Goal: Task Accomplishment & Management: Use online tool/utility

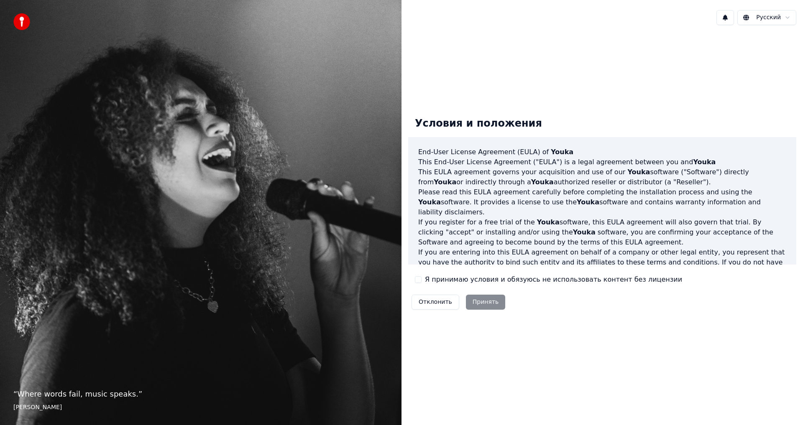
click at [418, 280] on button "Я принимаю условия и обязуюсь не использовать контент без лицензии" at bounding box center [418, 279] width 7 height 7
click at [476, 302] on button "Принять" at bounding box center [486, 302] width 40 height 15
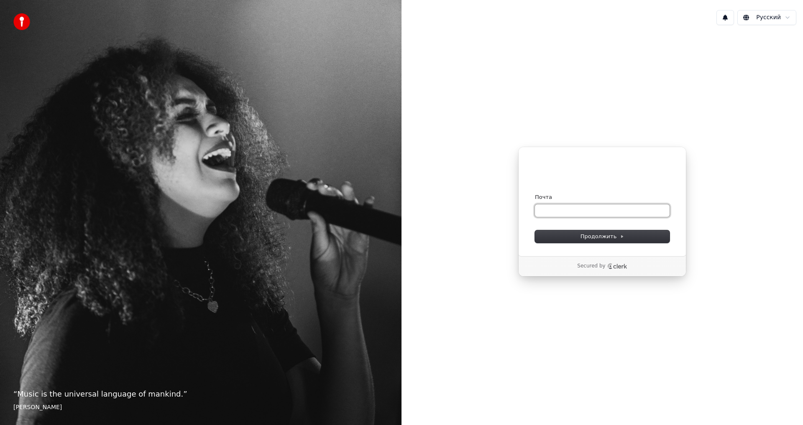
click at [559, 207] on input "Почта" at bounding box center [602, 210] width 135 height 13
paste input "**********"
click at [593, 235] on span "Продолжить" at bounding box center [602, 237] width 44 height 8
type input "**********"
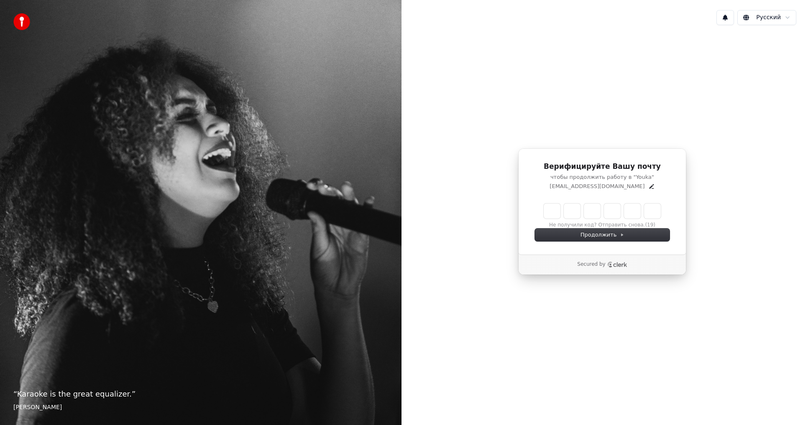
click at [555, 211] on input "Enter verification code" at bounding box center [601, 211] width 117 height 15
type input "******"
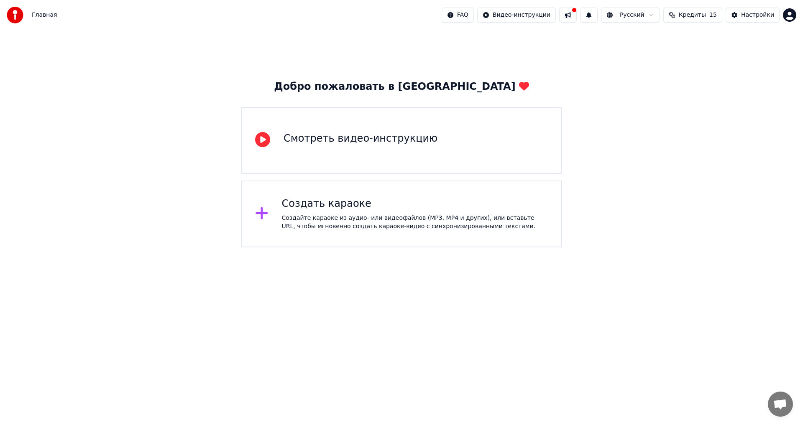
click at [321, 207] on div "Создать караоке" at bounding box center [415, 203] width 266 height 13
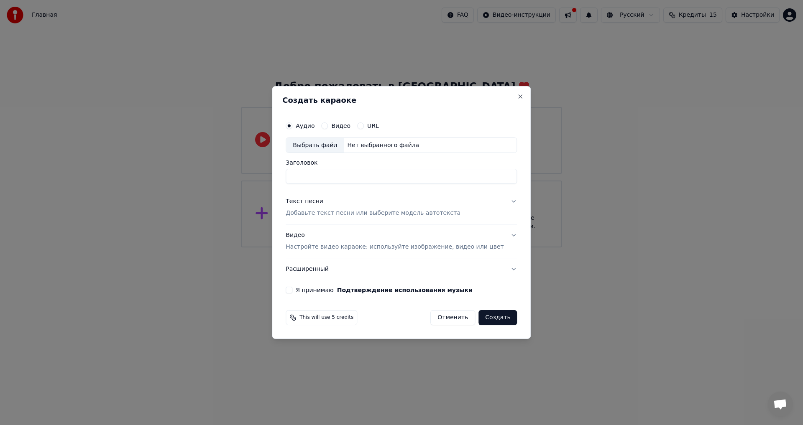
click at [328, 145] on div "Выбрать файл" at bounding box center [315, 145] width 58 height 15
type input "**********"
click at [321, 201] on div "Текст песни" at bounding box center [305, 202] width 38 height 8
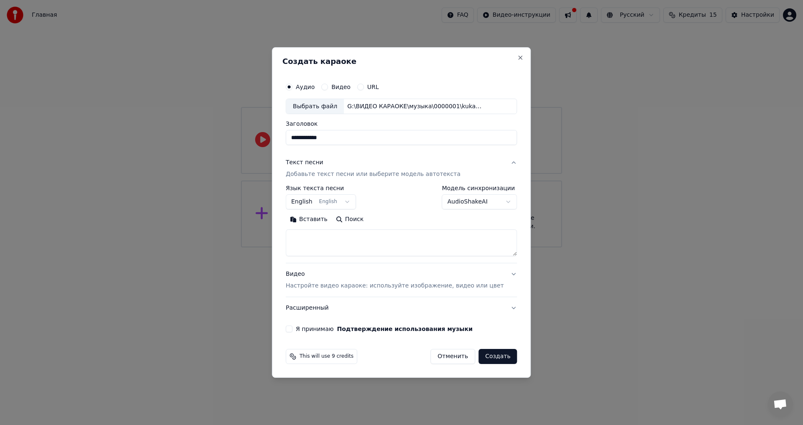
click at [316, 220] on button "Вставить" at bounding box center [309, 219] width 46 height 13
type textarea "**********"
click at [316, 202] on body "**********" at bounding box center [401, 123] width 803 height 247
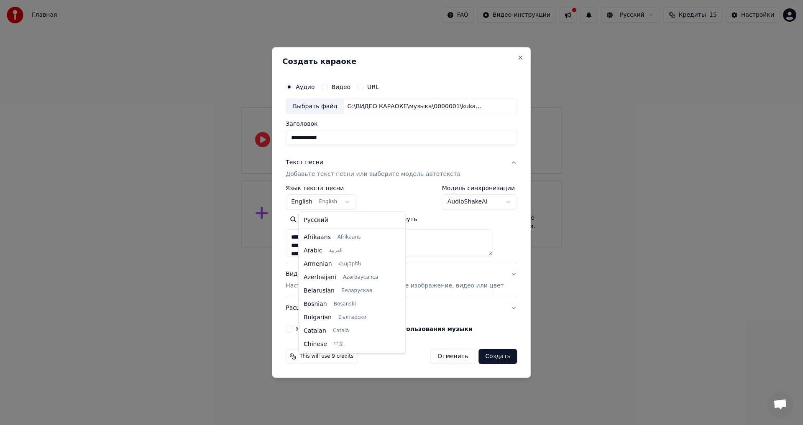
scroll to position [67, 0]
select select "**"
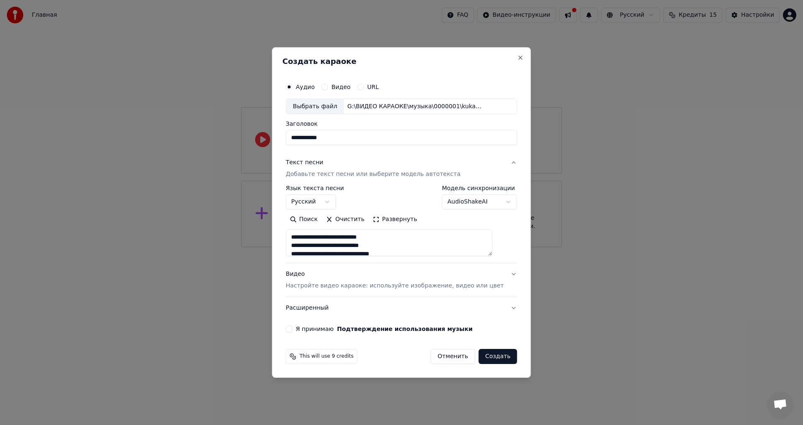
click at [309, 273] on div "Видео Настройте видео караоке: используйте изображение, видео или цвет" at bounding box center [395, 280] width 218 height 20
type textarea "**********"
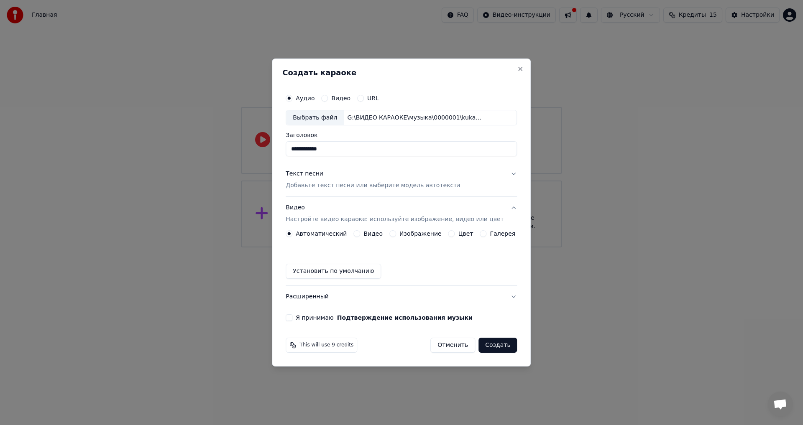
click at [450, 233] on button "Цвет" at bounding box center [451, 233] width 7 height 7
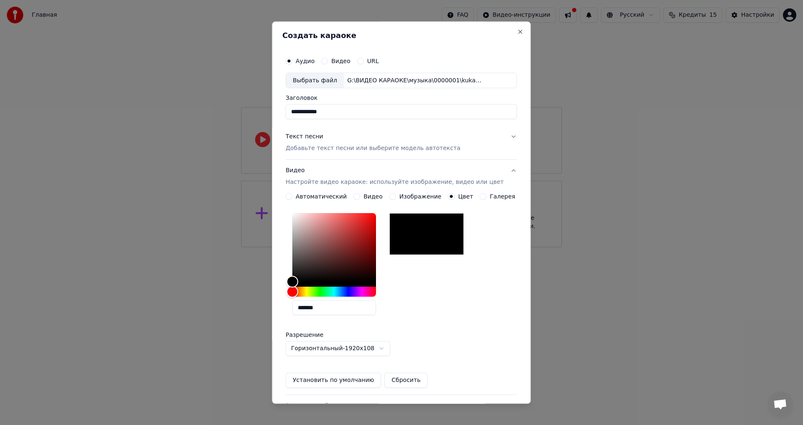
drag, startPoint x: 333, startPoint y: 307, endPoint x: 273, endPoint y: 308, distance: 60.2
click at [273, 247] on body "**********" at bounding box center [401, 123] width 803 height 247
paste input "text"
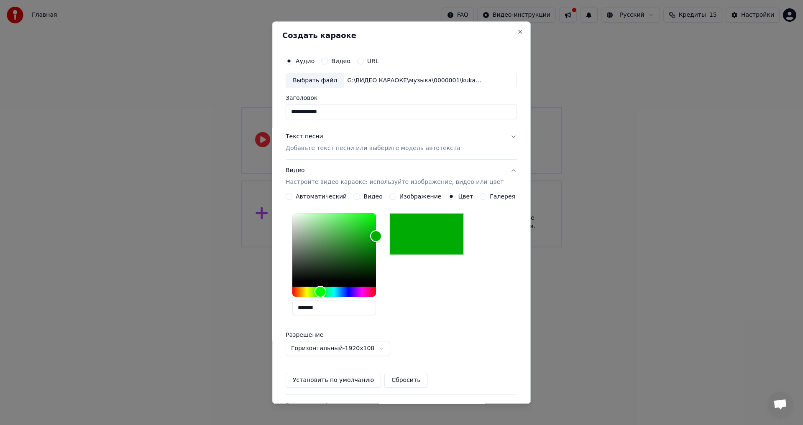
type input "*******"
click at [338, 379] on button "Установить по умолчанию" at bounding box center [333, 380] width 95 height 15
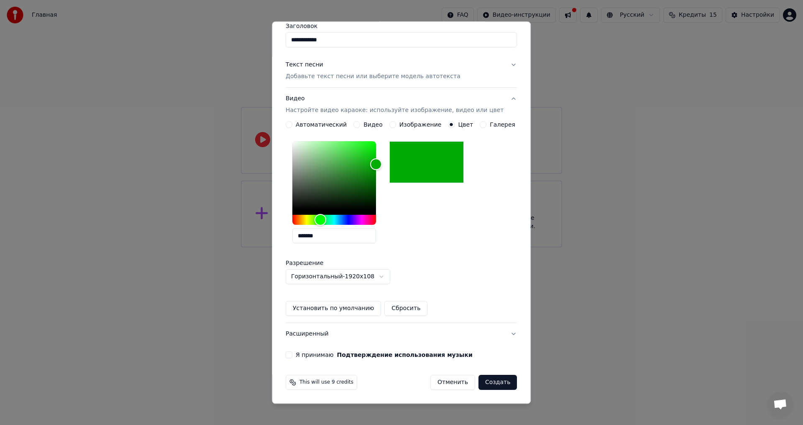
click at [292, 354] on button "Я принимаю Подтверждение использования музыки" at bounding box center [289, 355] width 7 height 7
click at [487, 381] on button "Создать" at bounding box center [497, 382] width 38 height 15
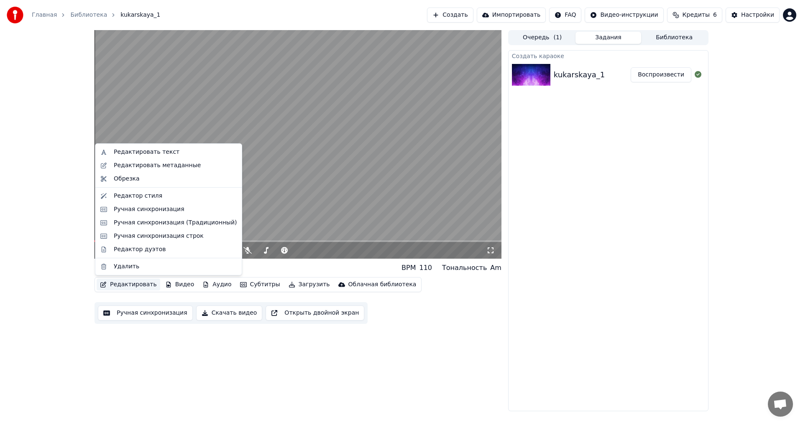
click at [134, 284] on button "Редактировать" at bounding box center [129, 285] width 64 height 12
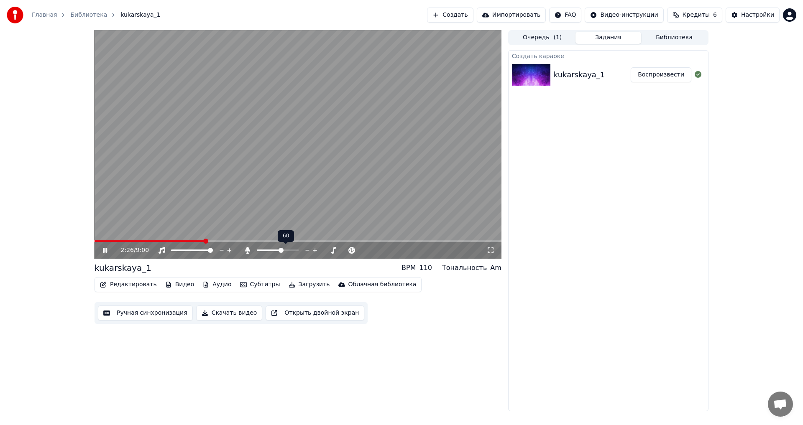
click at [282, 250] on span at bounding box center [280, 250] width 5 height 5
click at [121, 288] on button "Редактировать" at bounding box center [129, 285] width 64 height 12
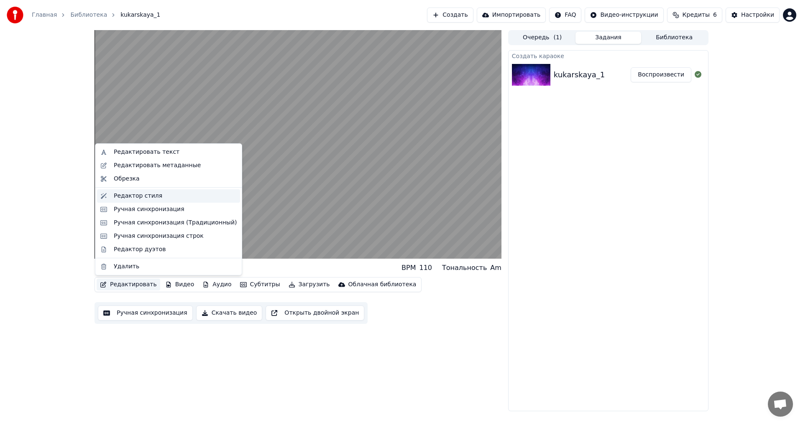
click at [128, 196] on div "Редактор стиля" at bounding box center [138, 196] width 48 height 8
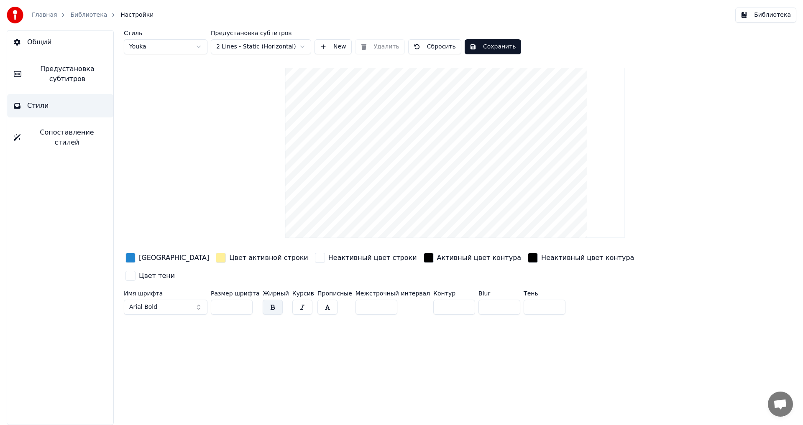
click at [130, 258] on div "button" at bounding box center [130, 258] width 10 height 10
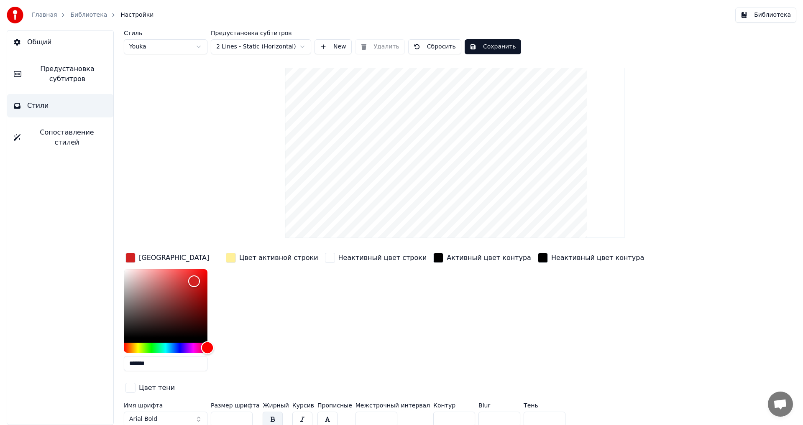
drag, startPoint x: 170, startPoint y: 350, endPoint x: 245, endPoint y: 349, distance: 74.8
click at [245, 349] on div "Цвет заливки ******* Цвет активной строки Неактивный цвет строки Активный цвет …" at bounding box center [405, 323] width 562 height 145
type input "*******"
drag, startPoint x: 194, startPoint y: 278, endPoint x: 232, endPoint y: 260, distance: 41.9
click at [232, 260] on div "Цвет заливки ******* Цвет активной строки Неактивный цвет строки Активный цвет …" at bounding box center [405, 323] width 562 height 145
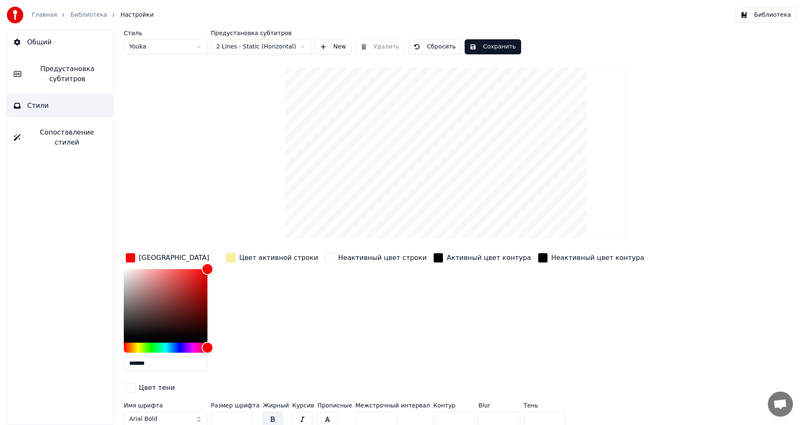
click at [233, 258] on div "button" at bounding box center [231, 258] width 10 height 10
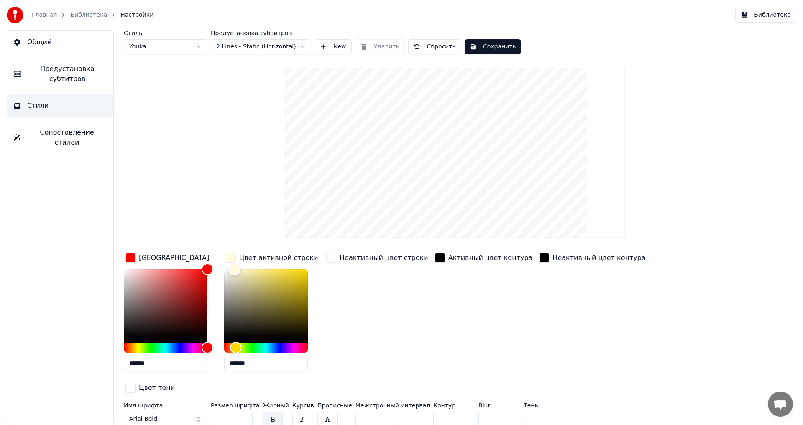
type input "*******"
drag, startPoint x: 257, startPoint y: 270, endPoint x: 208, endPoint y: 260, distance: 49.9
click at [208, 260] on div "Цвет заливки ******* Цвет активной строки ******* Неактивный цвет строки Активн…" at bounding box center [405, 323] width 562 height 145
click at [448, 412] on input "*" at bounding box center [454, 419] width 42 height 15
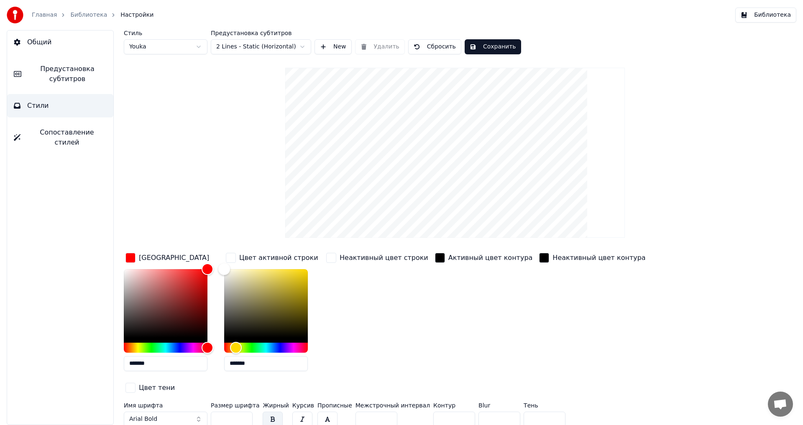
click at [448, 412] on input "*" at bounding box center [454, 419] width 42 height 15
type input "*"
click at [448, 412] on input "*" at bounding box center [454, 419] width 42 height 15
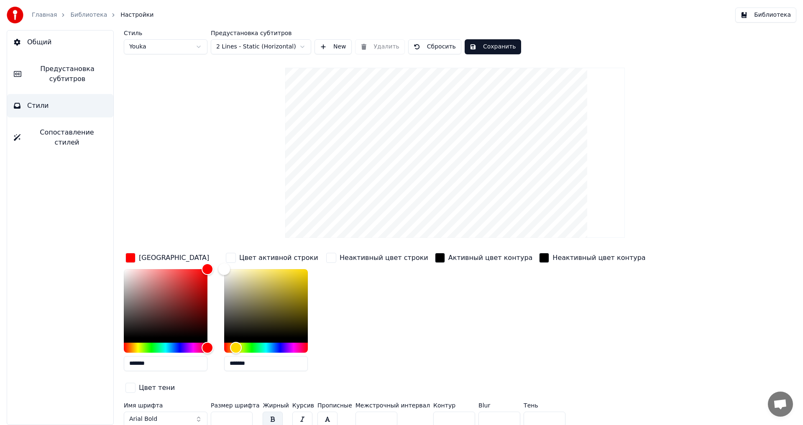
drag, startPoint x: 225, startPoint y: 399, endPoint x: 194, endPoint y: 400, distance: 31.4
click at [194, 403] on div "Имя шрифта Arial Bold Размер шрифта ** Жирный Курсив Прописные Межстрочный инте…" at bounding box center [405, 417] width 562 height 28
type input "**"
click at [482, 46] on button "Сохранить" at bounding box center [492, 46] width 56 height 15
click at [60, 74] on span "Предустановка субтитров" at bounding box center [67, 74] width 79 height 20
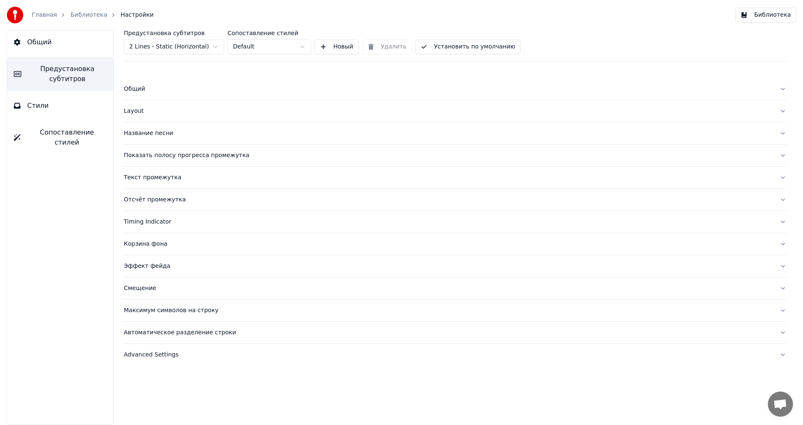
click at [142, 87] on div "Общий" at bounding box center [448, 89] width 649 height 8
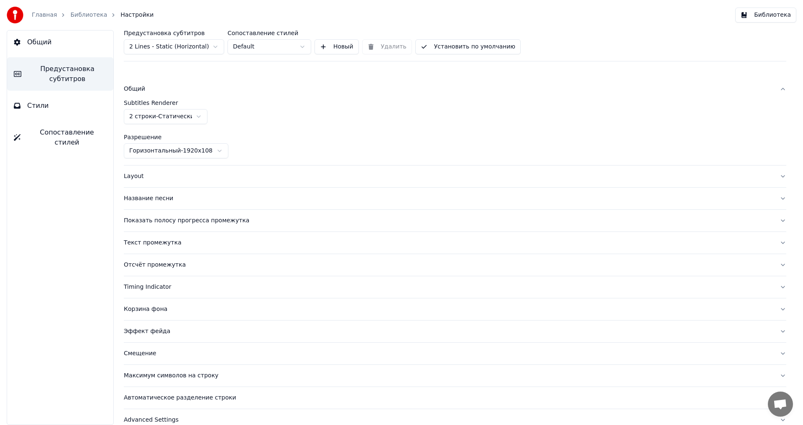
click at [133, 173] on div "Layout" at bounding box center [448, 176] width 649 height 8
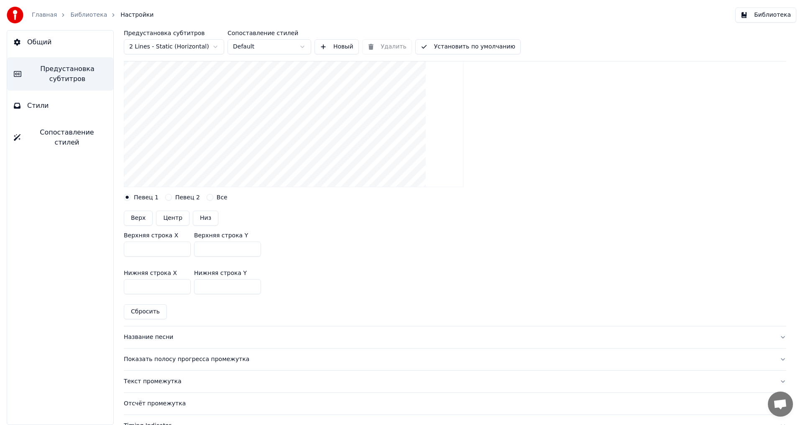
scroll to position [125, 0]
drag, startPoint x: 215, startPoint y: 245, endPoint x: 166, endPoint y: 245, distance: 48.9
click at [166, 245] on div "Верхняя строка X *** Верхняя строка Y ***" at bounding box center [455, 243] width 662 height 38
type input "***"
drag, startPoint x: 216, startPoint y: 285, endPoint x: 185, endPoint y: 285, distance: 30.5
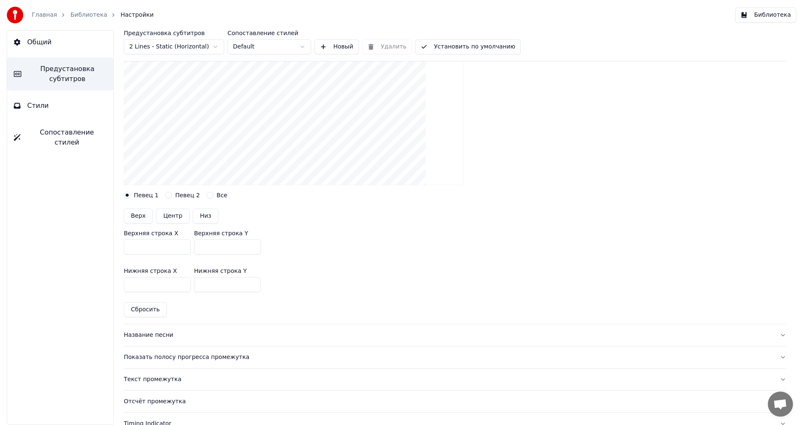
click at [185, 285] on div "Нижняя строка X *** Нижняя строка Y ***" at bounding box center [455, 280] width 662 height 38
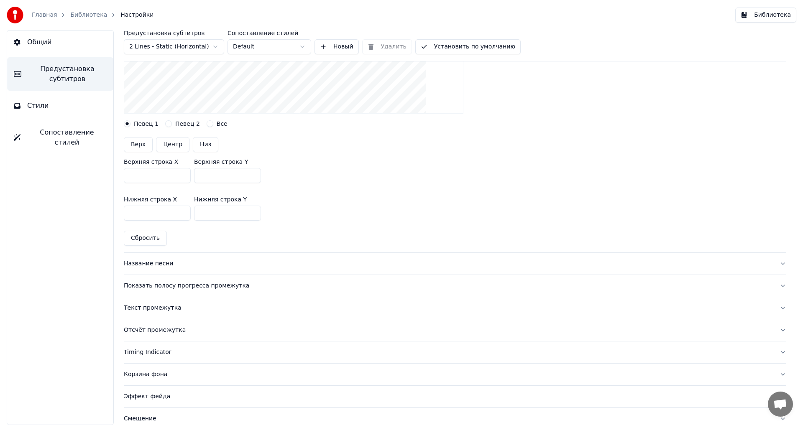
scroll to position [209, 0]
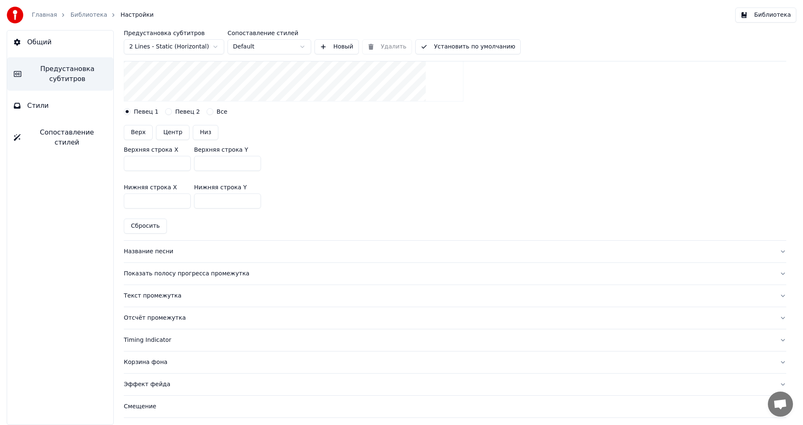
type input "***"
click at [162, 251] on div "Название песни" at bounding box center [448, 251] width 649 height 8
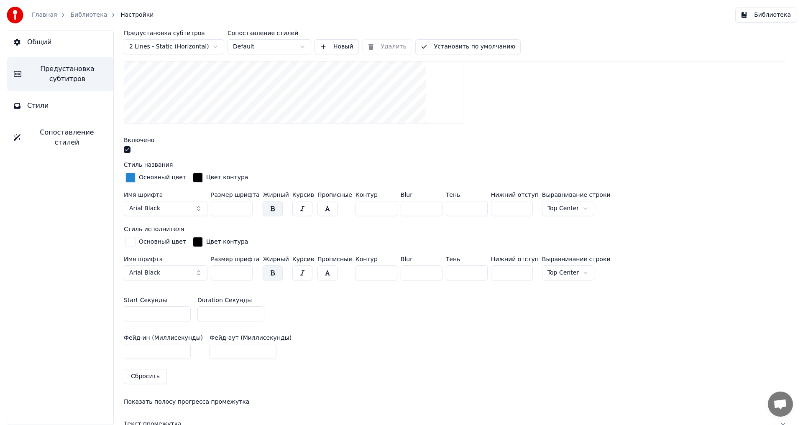
click at [128, 147] on button "button" at bounding box center [127, 149] width 7 height 7
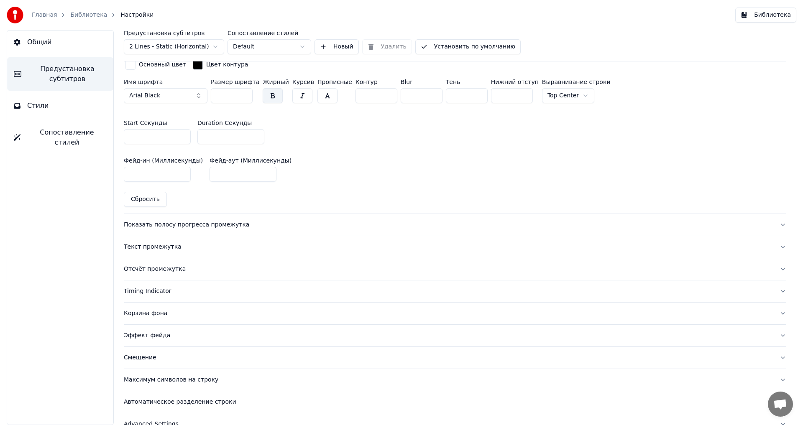
scroll to position [402, 0]
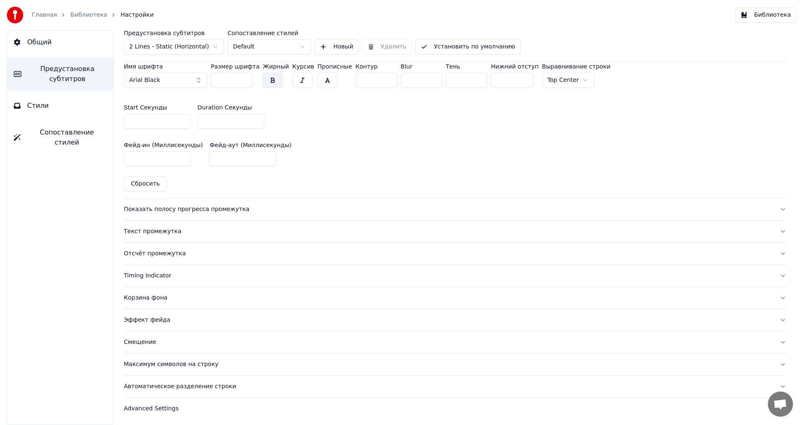
click at [150, 208] on div "Показать полосу прогресса промежутка" at bounding box center [448, 209] width 649 height 8
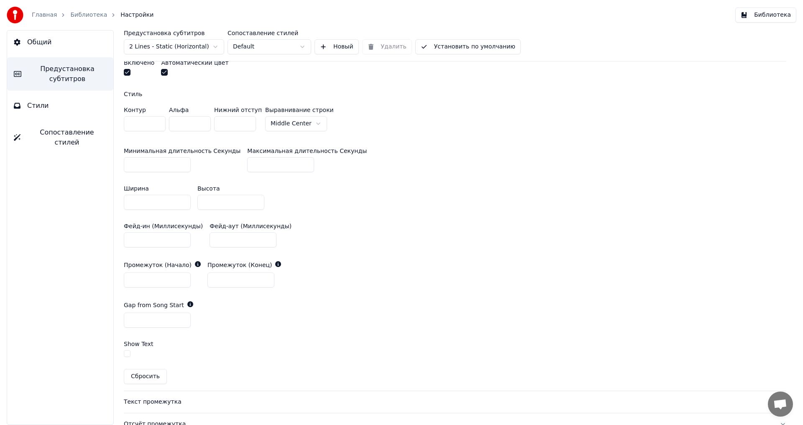
scroll to position [276, 0]
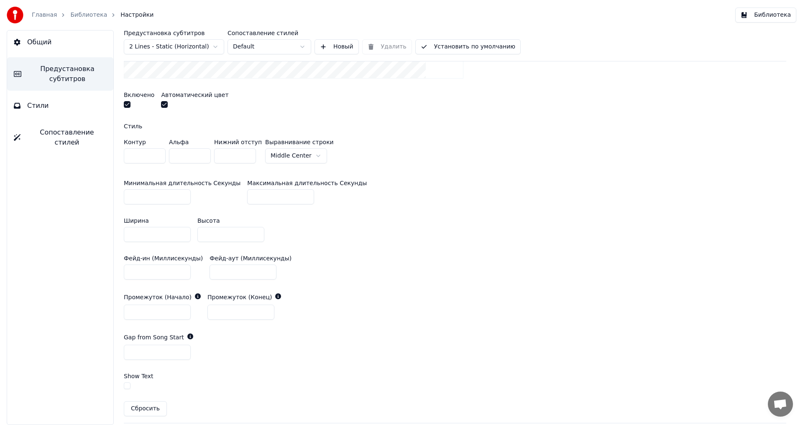
click at [126, 104] on button "button" at bounding box center [127, 104] width 7 height 7
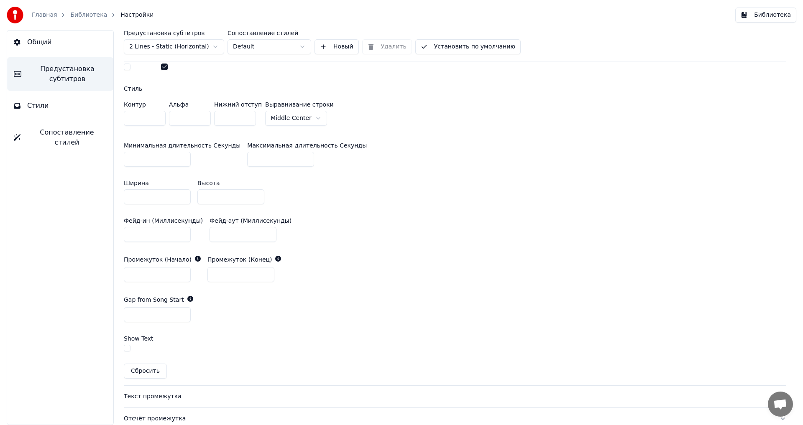
scroll to position [444, 0]
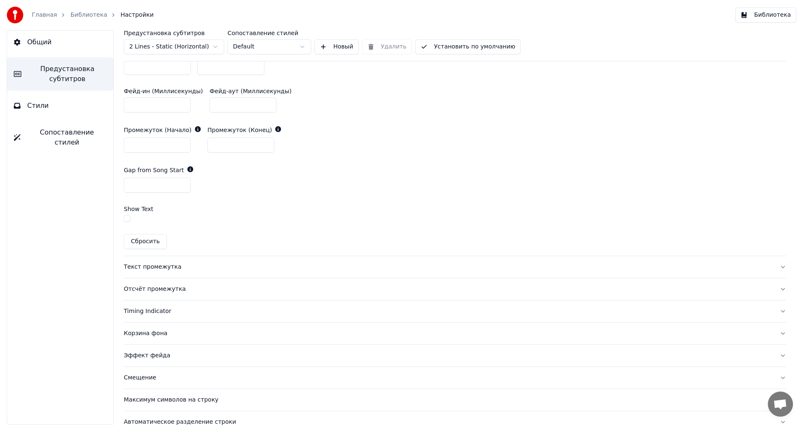
click at [143, 266] on div "Текст промежутка" at bounding box center [448, 267] width 649 height 8
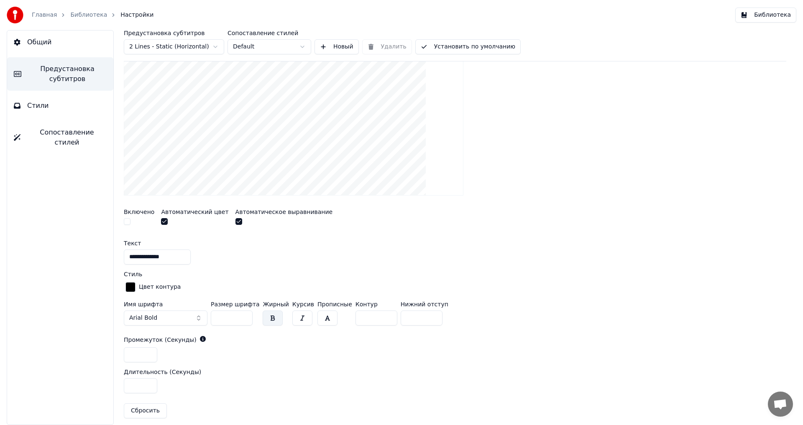
scroll to position [354, 0]
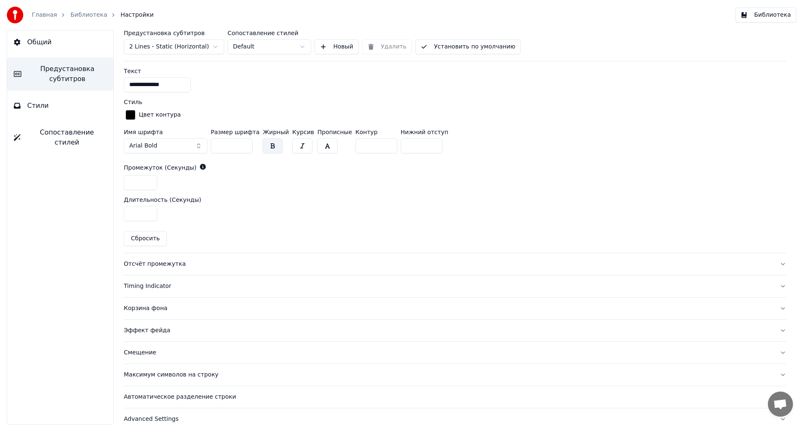
click at [138, 262] on div "Отсчёт промежутка" at bounding box center [448, 264] width 649 height 8
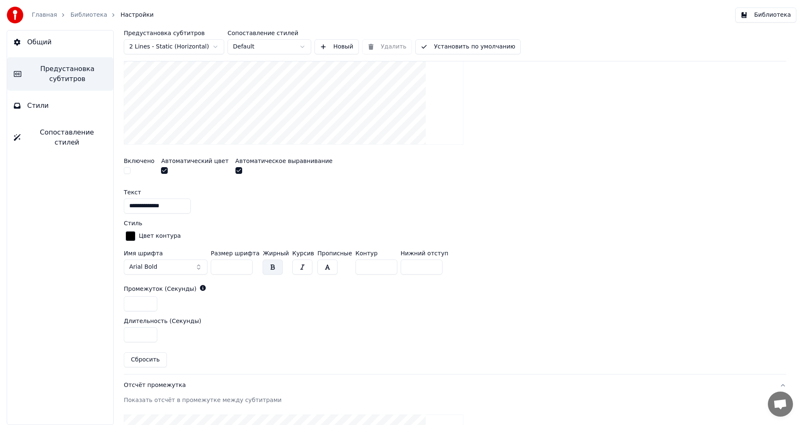
scroll to position [168, 0]
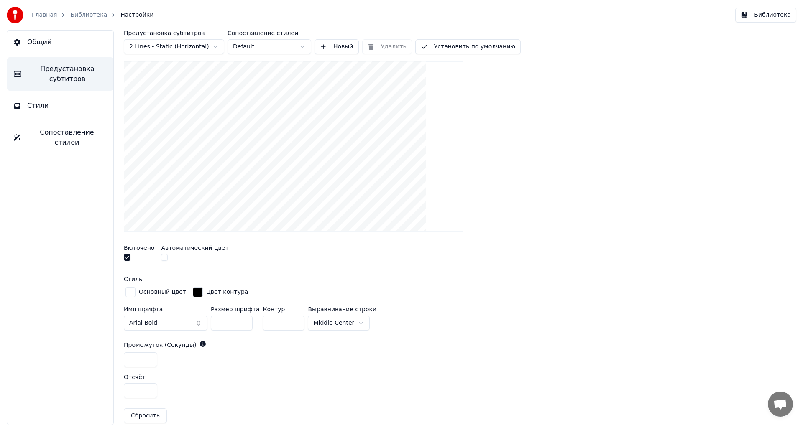
click at [126, 256] on button "button" at bounding box center [127, 257] width 7 height 7
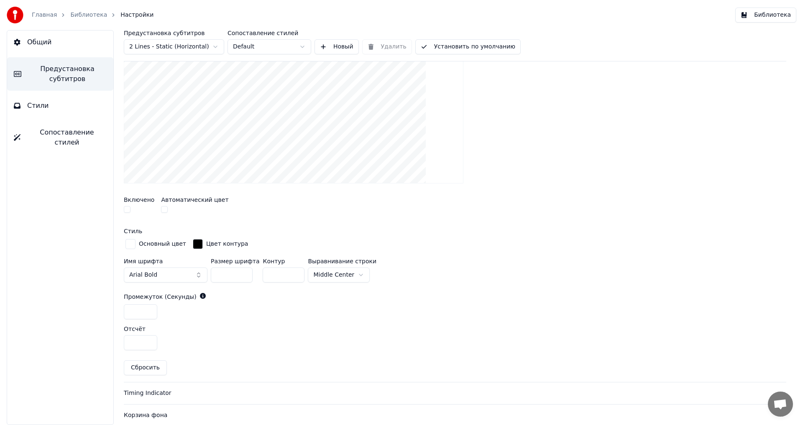
scroll to position [334, 0]
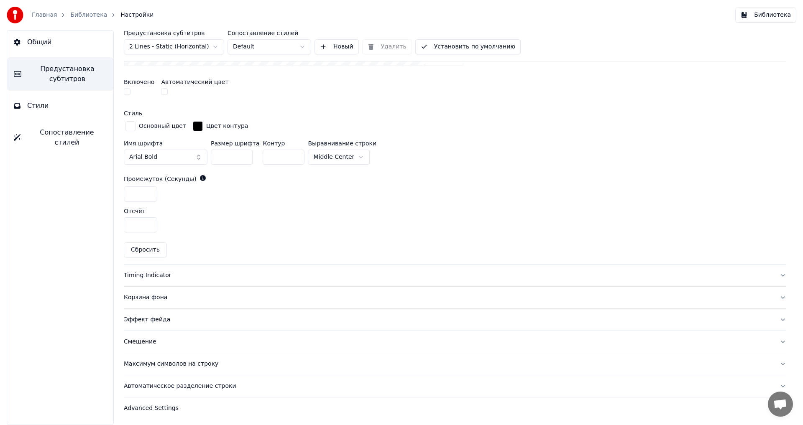
click at [138, 274] on div "Timing Indicator" at bounding box center [448, 275] width 649 height 8
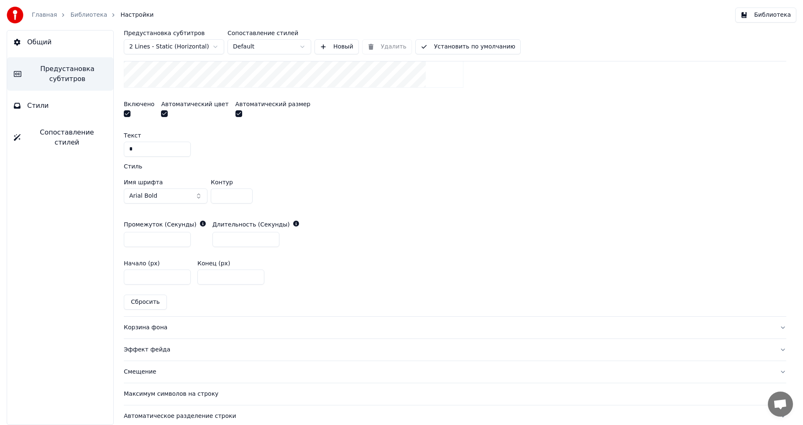
click at [126, 112] on button "button" at bounding box center [127, 113] width 7 height 7
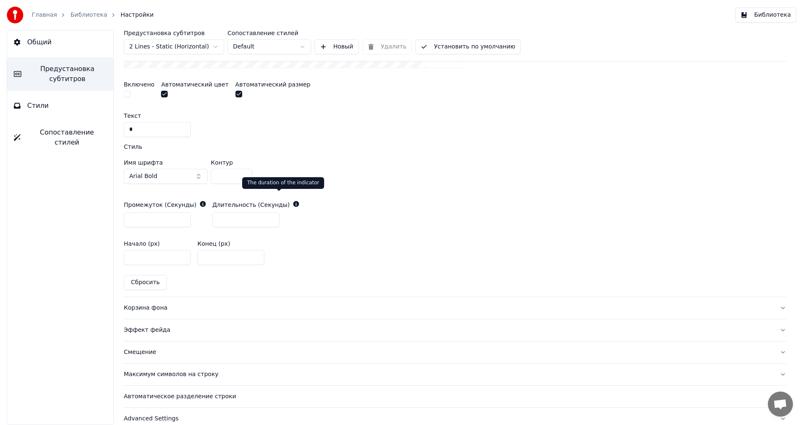
scroll to position [364, 0]
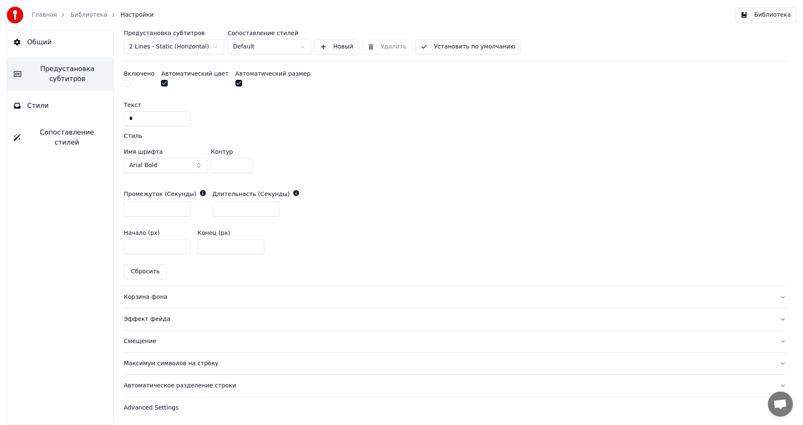
click at [148, 297] on div "Корзина фона" at bounding box center [448, 297] width 649 height 8
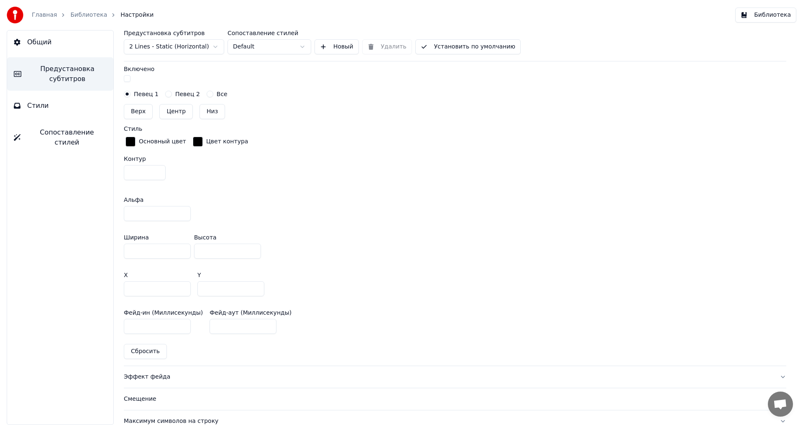
scroll to position [448, 0]
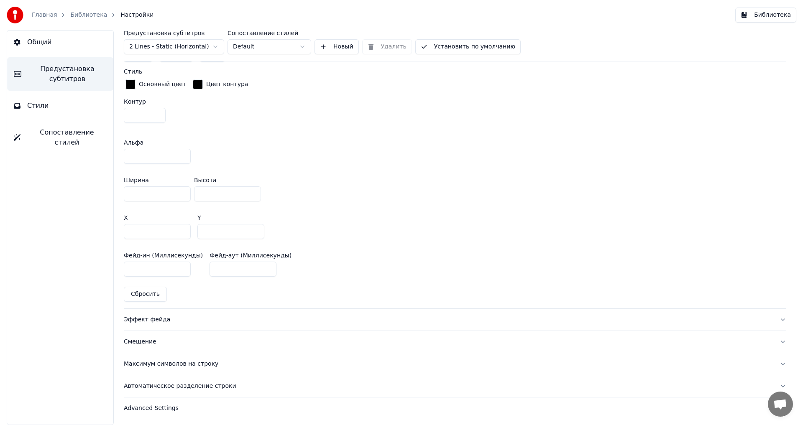
click at [143, 320] on div "Эффект фейда" at bounding box center [448, 320] width 649 height 8
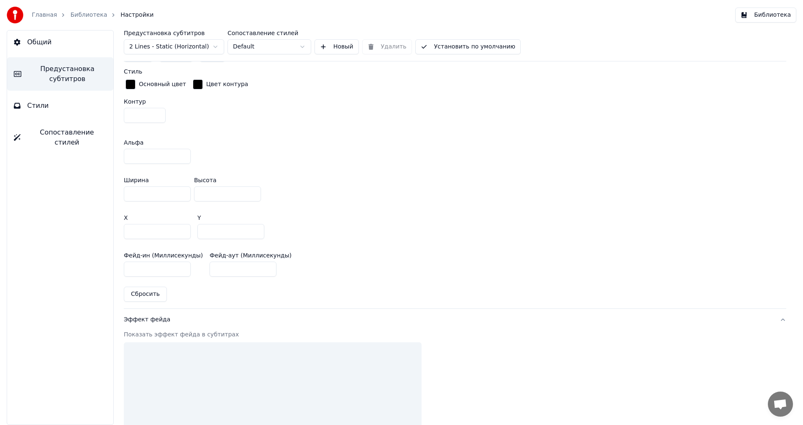
scroll to position [234, 0]
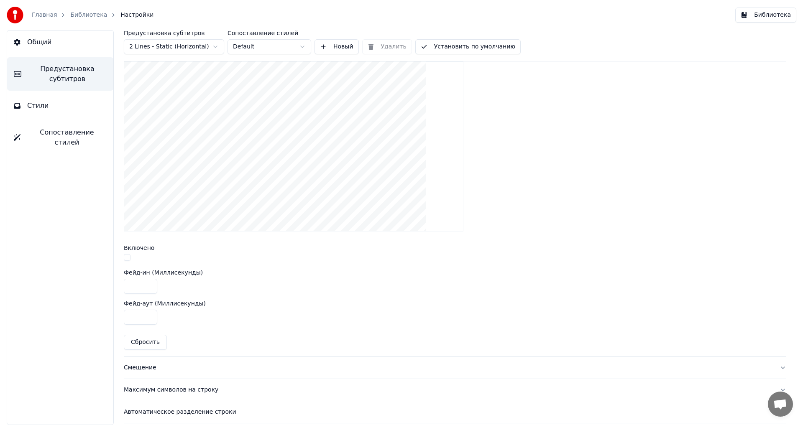
click at [128, 256] on button "button" at bounding box center [127, 257] width 7 height 7
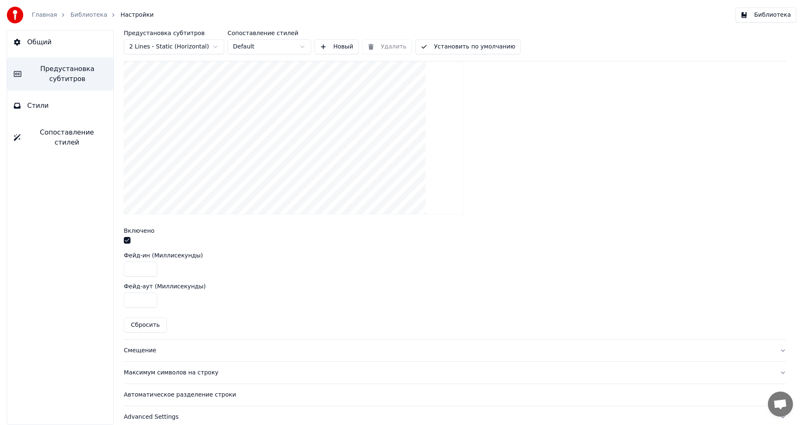
scroll to position [260, 0]
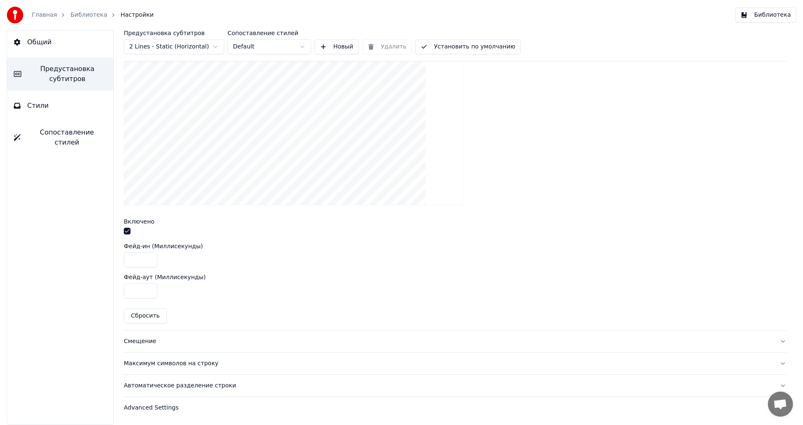
click at [141, 341] on div "Смещение" at bounding box center [448, 341] width 649 height 8
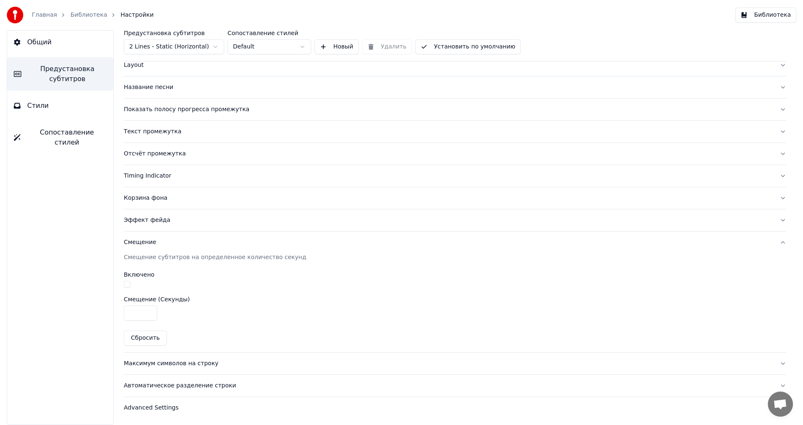
click at [127, 284] on button "button" at bounding box center [127, 284] width 7 height 7
click at [146, 362] on div "Максимум символов на строку" at bounding box center [448, 364] width 649 height 8
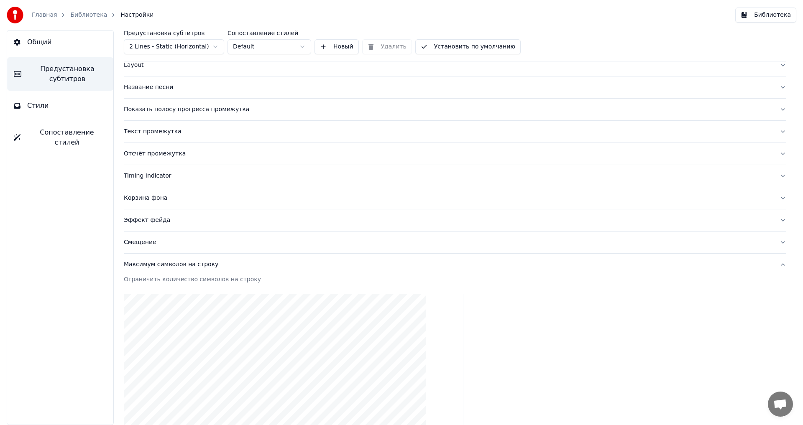
scroll to position [230, 0]
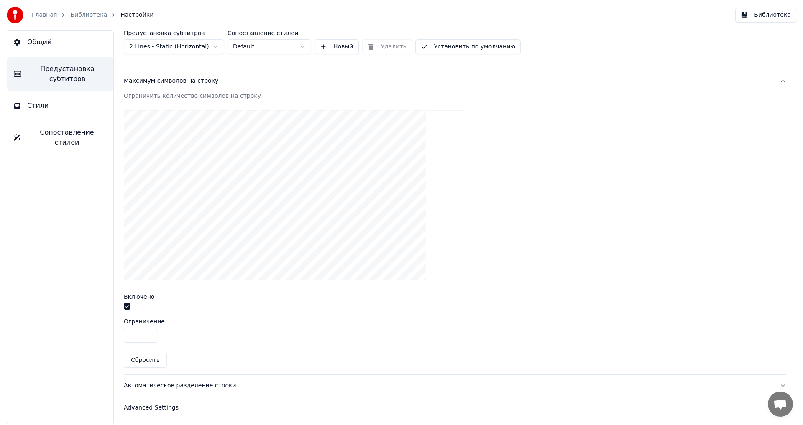
drag, startPoint x: 130, startPoint y: 335, endPoint x: 107, endPoint y: 336, distance: 23.0
click at [107, 336] on div "Общий Предустановка субтитров Стили Сопоставление стилей Предустановка субтитро…" at bounding box center [401, 227] width 803 height 395
type input "**"
click at [140, 386] on div "Автоматическое разделение строки" at bounding box center [448, 386] width 649 height 8
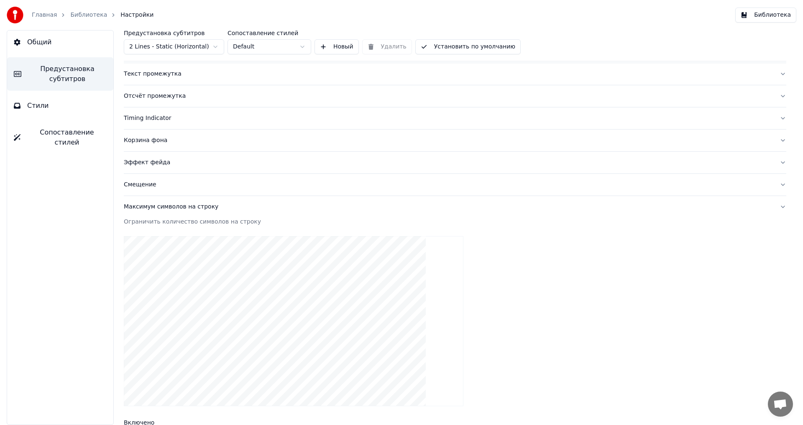
scroll to position [46, 0]
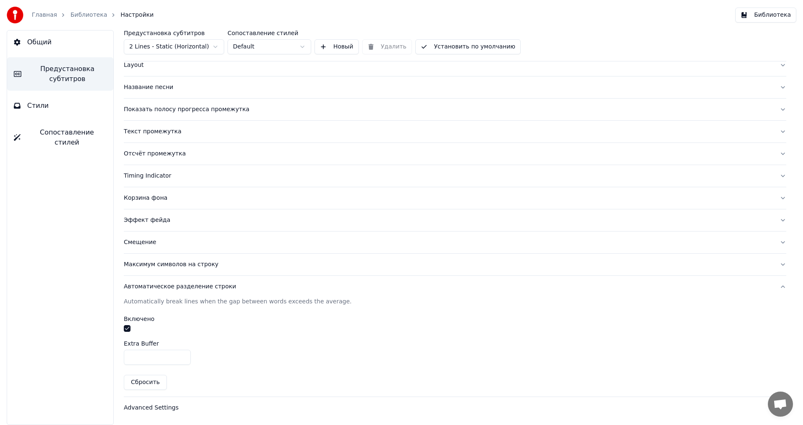
drag, startPoint x: 140, startPoint y: 359, endPoint x: 103, endPoint y: 360, distance: 37.2
click at [103, 360] on div "Общий Предустановка субтитров Стили Сопоставление стилей Предустановка субтитро…" at bounding box center [401, 227] width 803 height 395
type input "*"
click at [150, 406] on div "Advanced Settings" at bounding box center [448, 408] width 649 height 8
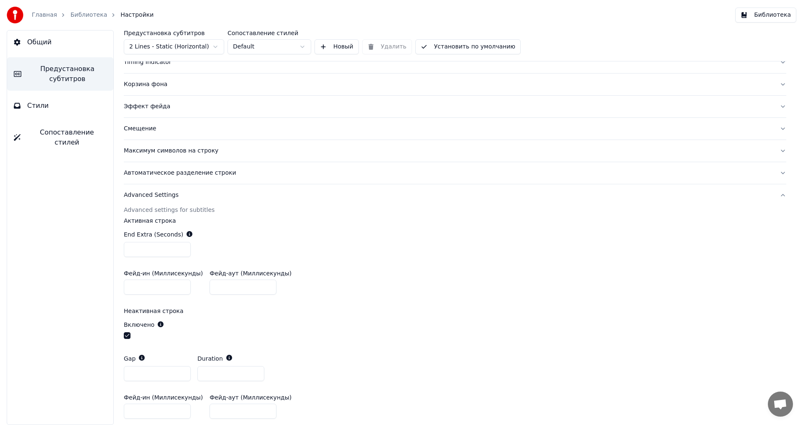
scroll to position [171, 0]
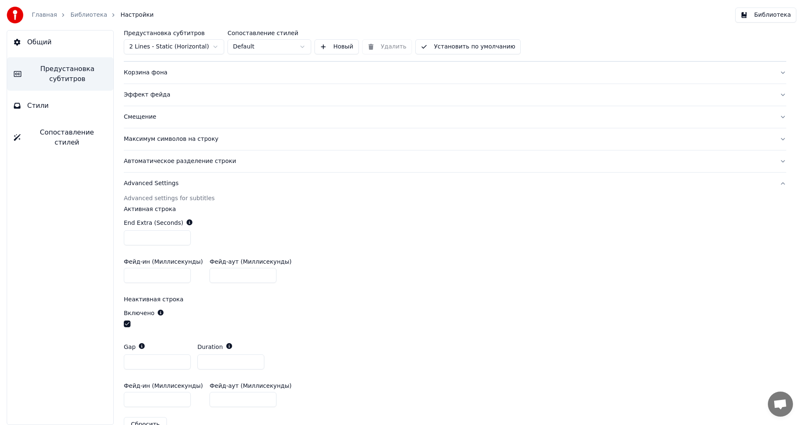
click at [127, 325] on button "button" at bounding box center [127, 324] width 7 height 7
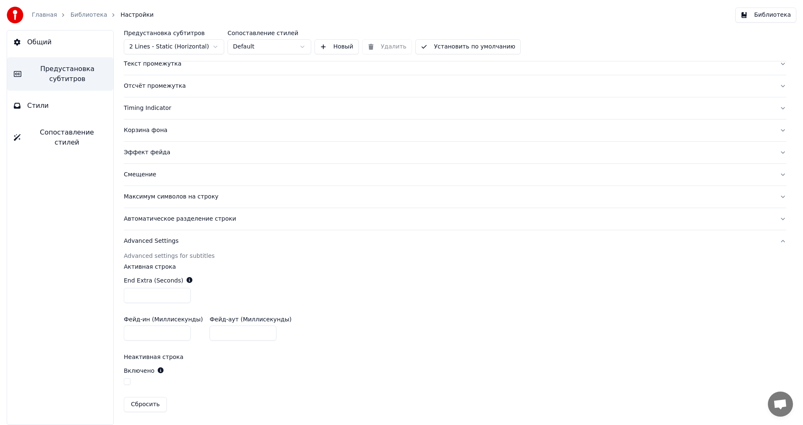
click at [763, 16] on button "Библиотека" at bounding box center [765, 15] width 61 height 15
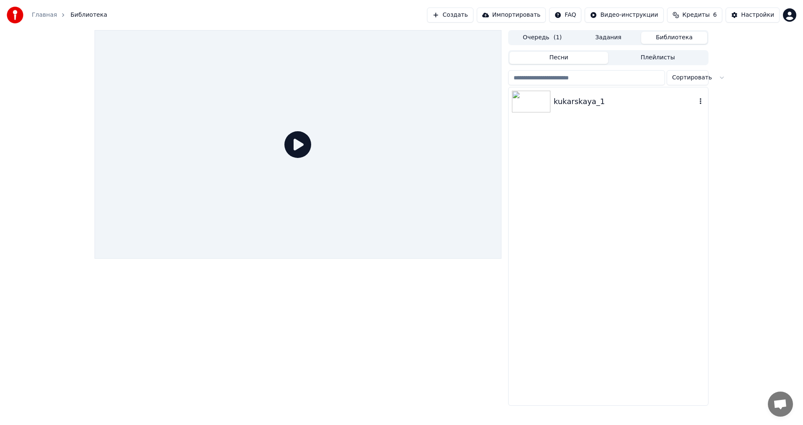
click at [530, 98] on img at bounding box center [531, 102] width 38 height 22
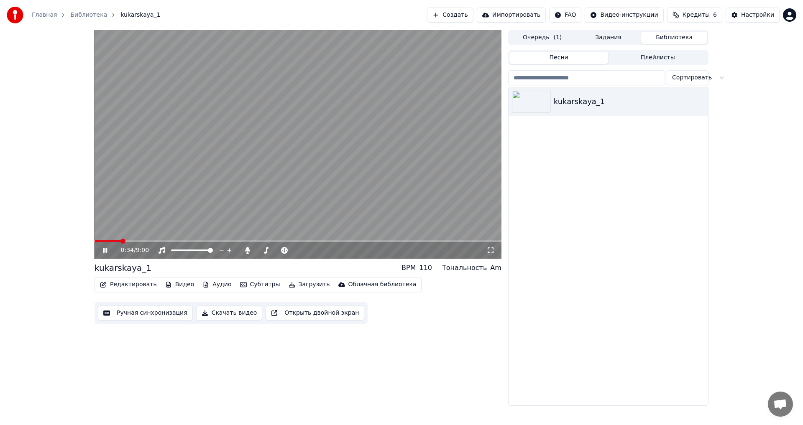
click at [104, 248] on icon at bounding box center [105, 250] width 4 height 5
click at [127, 283] on button "Редактировать" at bounding box center [129, 285] width 64 height 12
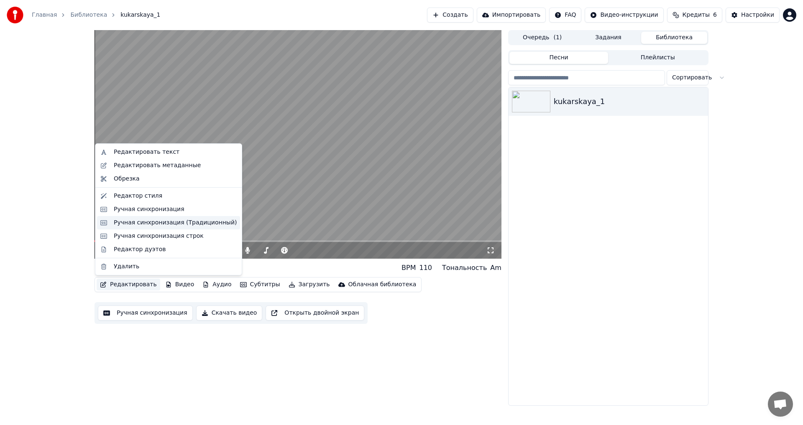
click at [148, 224] on div "Ручная синхронизация (Традиционный)" at bounding box center [175, 223] width 123 height 8
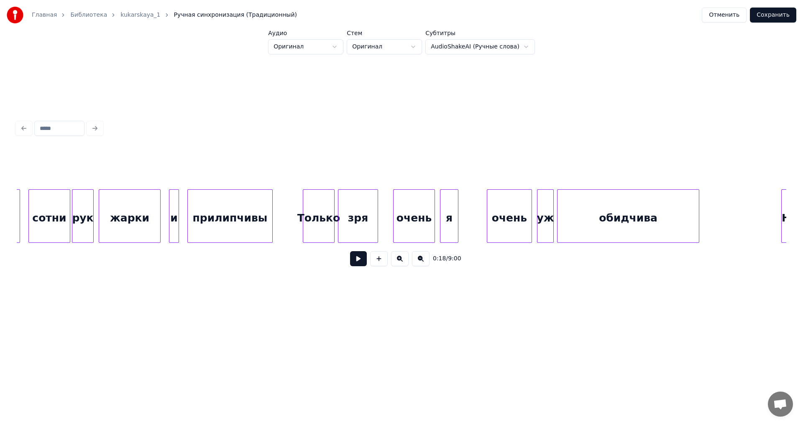
scroll to position [0, 2378]
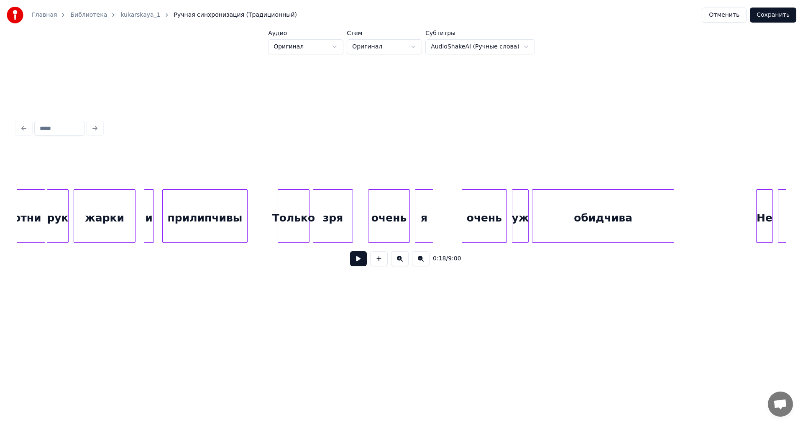
click at [293, 231] on div "Только" at bounding box center [293, 218] width 31 height 57
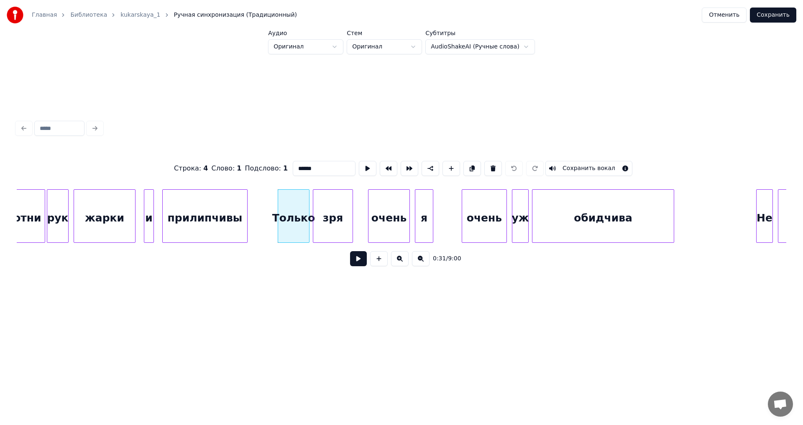
click at [359, 264] on button at bounding box center [358, 258] width 17 height 15
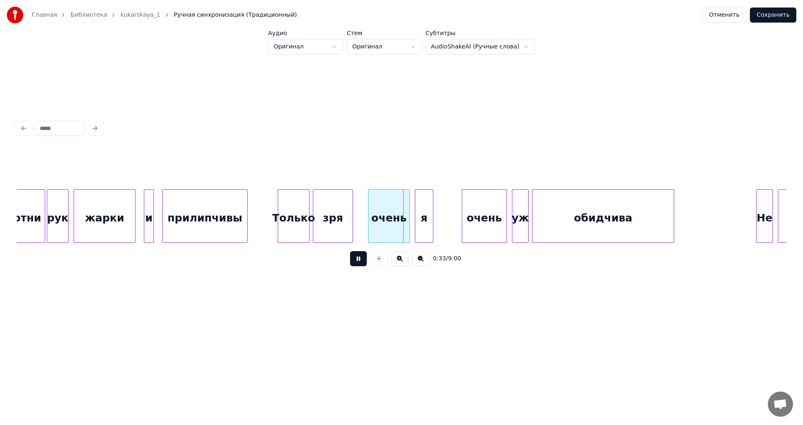
click at [359, 264] on button at bounding box center [358, 258] width 17 height 15
click at [301, 227] on div "Только" at bounding box center [293, 218] width 31 height 57
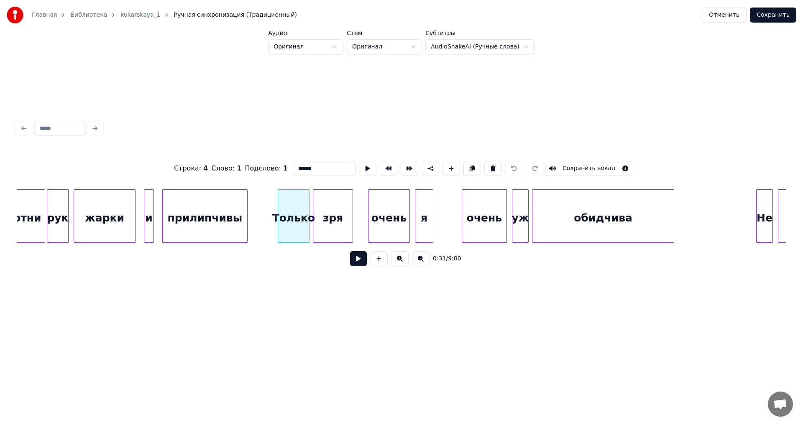
click at [358, 262] on button at bounding box center [358, 258] width 17 height 15
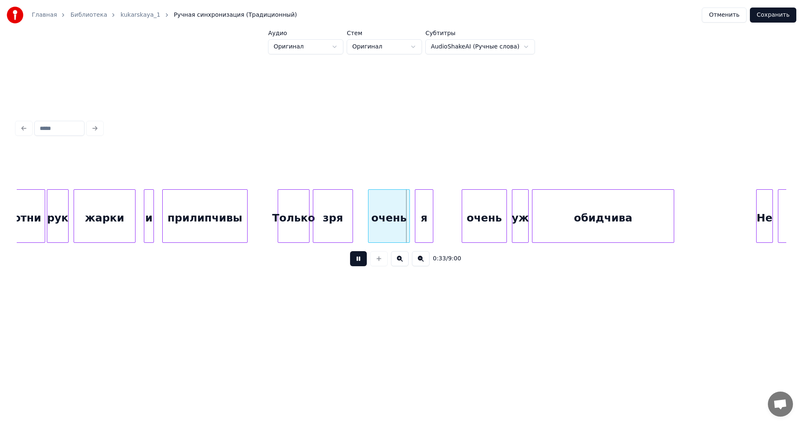
click at [358, 262] on button at bounding box center [358, 258] width 17 height 15
click at [380, 220] on div "очень" at bounding box center [388, 218] width 41 height 57
click at [355, 261] on button at bounding box center [358, 258] width 17 height 15
click at [360, 223] on div at bounding box center [361, 216] width 3 height 53
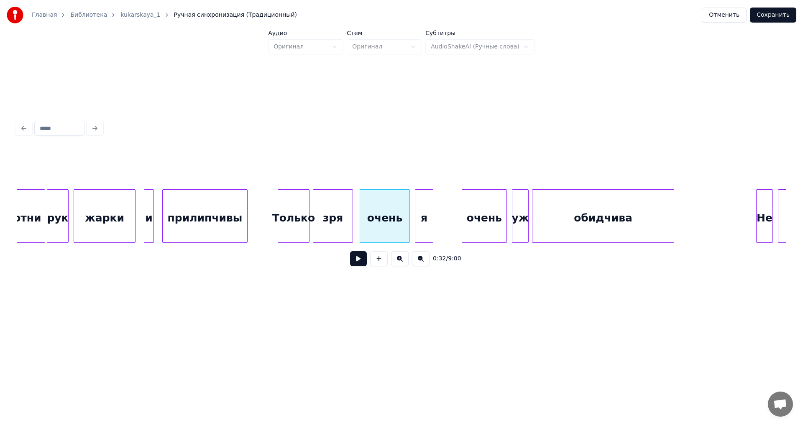
click at [376, 219] on div "очень" at bounding box center [384, 218] width 49 height 57
drag, startPoint x: 320, startPoint y: 168, endPoint x: 270, endPoint y: 164, distance: 50.3
click at [270, 164] on div "Строка : 4 Слово : 3 Подслово : 1 ***** Сохранить вокал" at bounding box center [401, 169] width 769 height 42
type input "*"
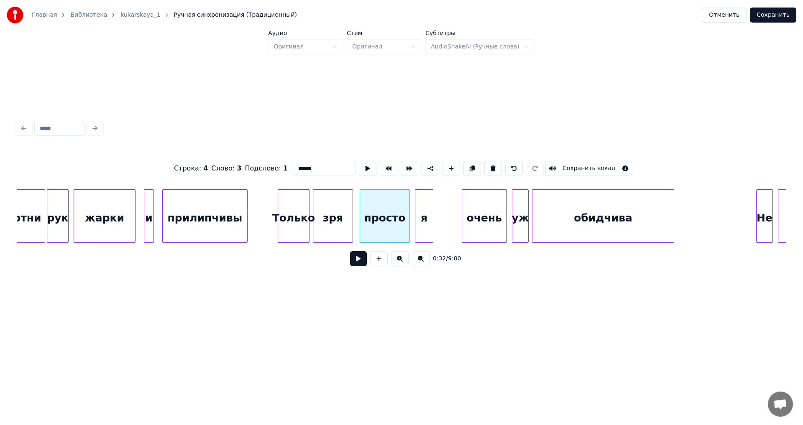
type input "******"
click at [771, 17] on button "Сохранить" at bounding box center [773, 15] width 46 height 15
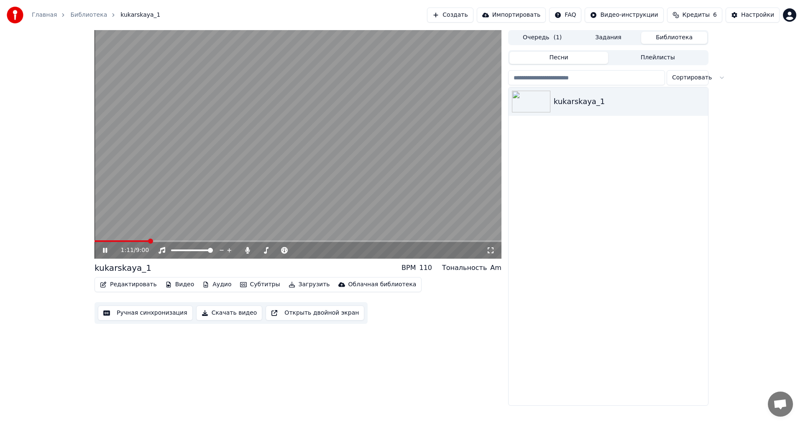
click at [142, 241] on span at bounding box center [121, 241] width 54 height 2
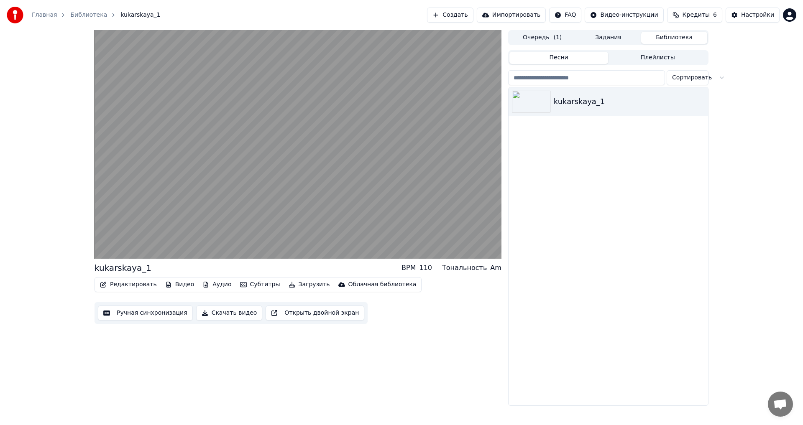
click at [122, 283] on button "Редактировать" at bounding box center [129, 285] width 64 height 12
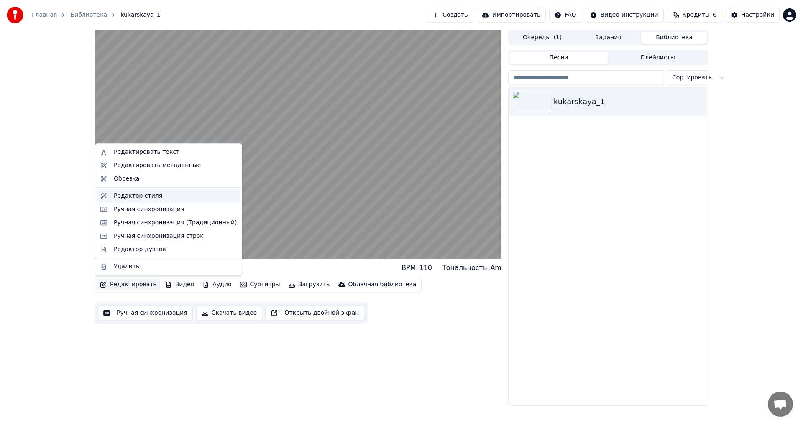
click at [135, 195] on div "Редактор стиля" at bounding box center [138, 196] width 48 height 8
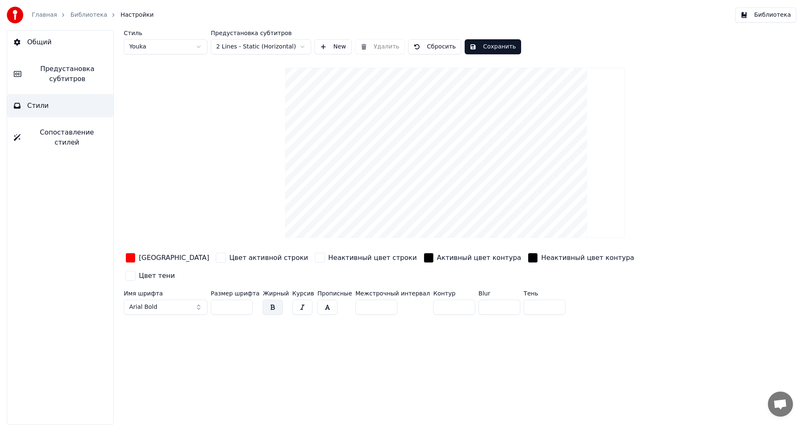
click at [58, 74] on span "Предустановка субтитров" at bounding box center [67, 74] width 79 height 20
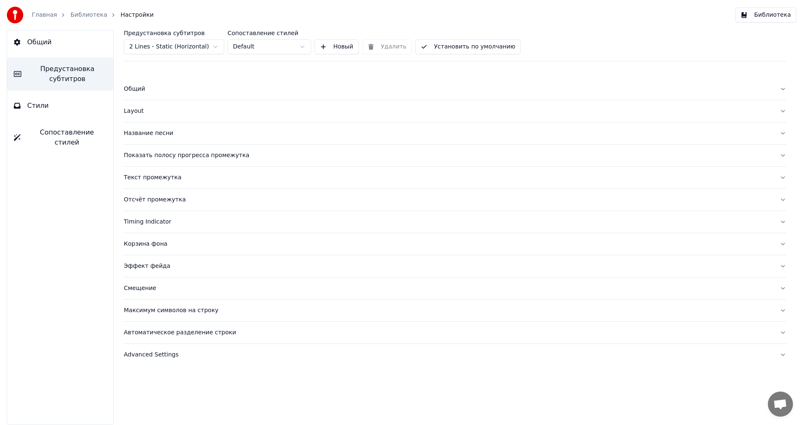
click at [154, 355] on div "Advanced Settings" at bounding box center [448, 355] width 649 height 8
click at [183, 411] on input "***" at bounding box center [157, 409] width 67 height 15
type input "***"
click at [183, 411] on input "***" at bounding box center [157, 409] width 67 height 15
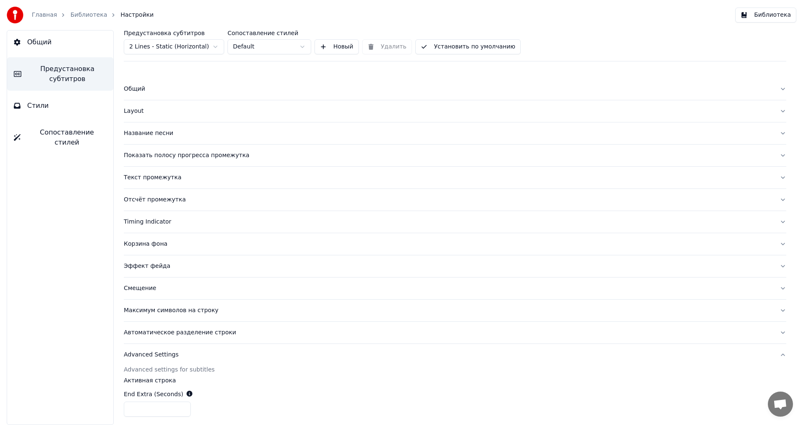
click at [756, 12] on button "Библиотека" at bounding box center [765, 15] width 61 height 15
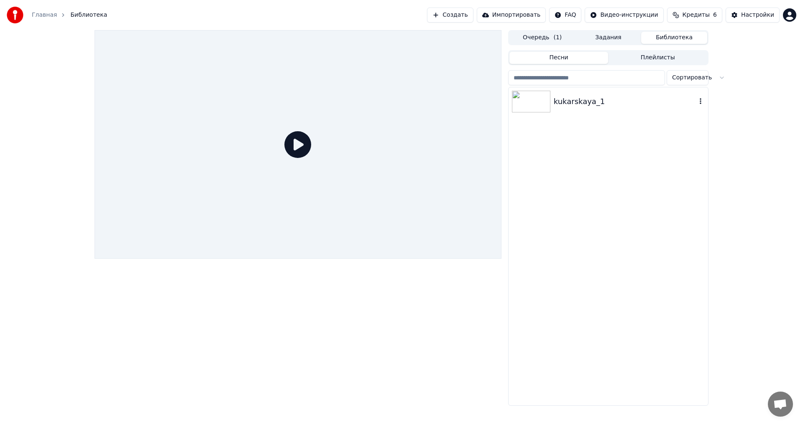
click at [532, 98] on img at bounding box center [531, 102] width 38 height 22
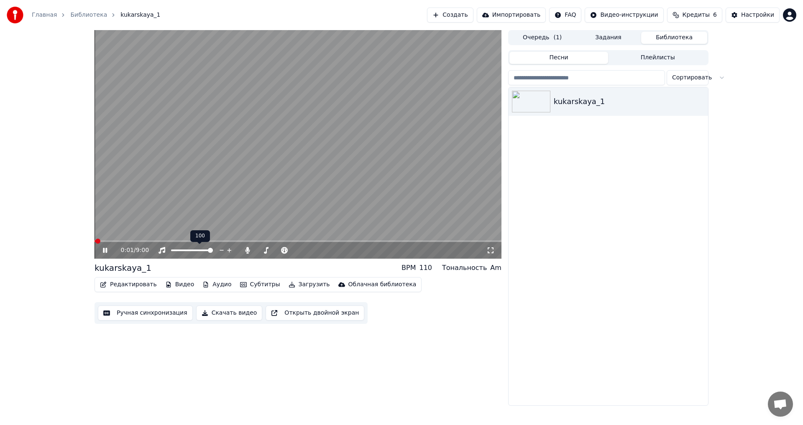
click at [206, 240] on div "100 100" at bounding box center [200, 236] width 20 height 12
click at [211, 241] on span at bounding box center [297, 241] width 407 height 2
click at [227, 240] on span at bounding box center [297, 241] width 407 height 2
click at [235, 240] on span at bounding box center [297, 241] width 407 height 2
click at [246, 240] on span at bounding box center [297, 241] width 407 height 2
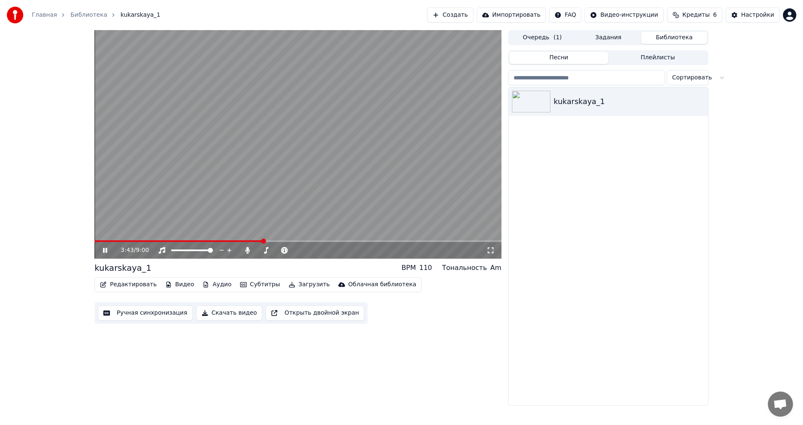
click at [104, 249] on icon at bounding box center [105, 250] width 4 height 5
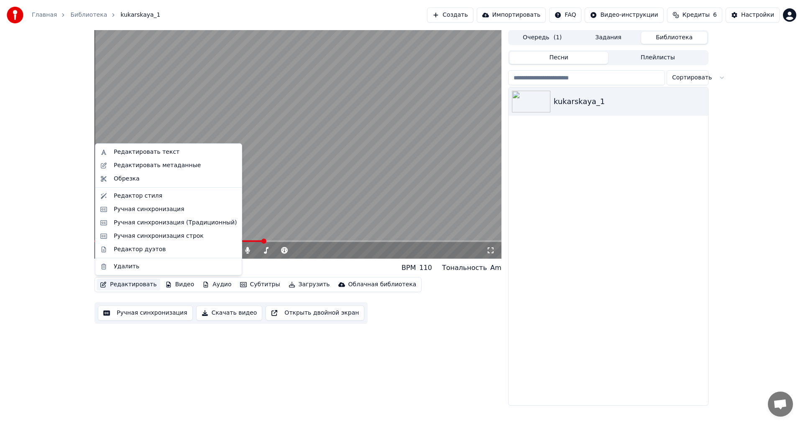
click at [118, 283] on button "Редактировать" at bounding box center [129, 285] width 64 height 12
click at [127, 196] on div "Редактор стиля" at bounding box center [138, 196] width 48 height 8
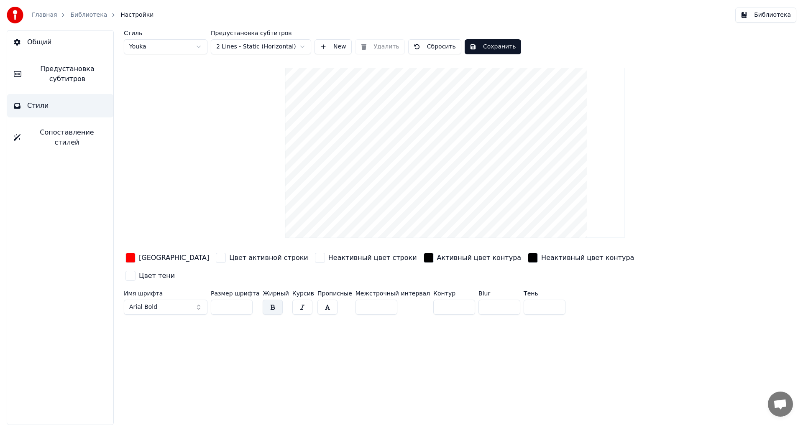
click at [67, 77] on span "Предустановка субтитров" at bounding box center [67, 74] width 79 height 20
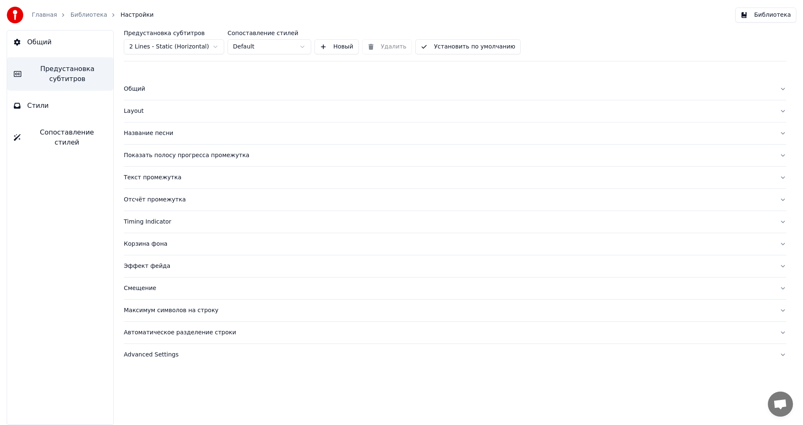
click at [152, 355] on div "Advanced Settings" at bounding box center [448, 355] width 649 height 8
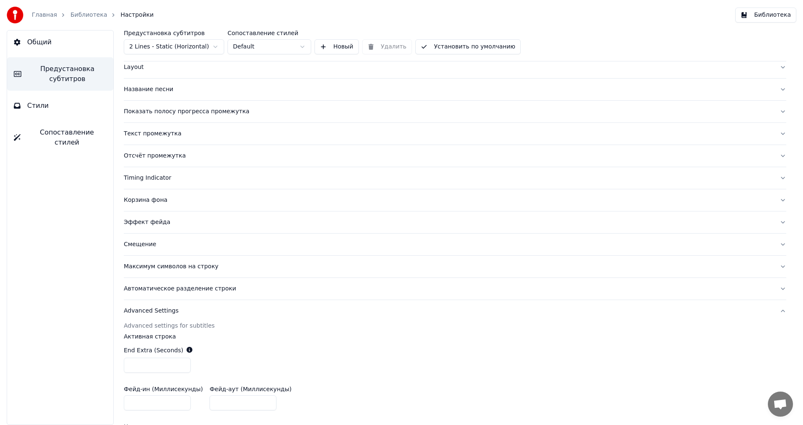
scroll to position [114, 0]
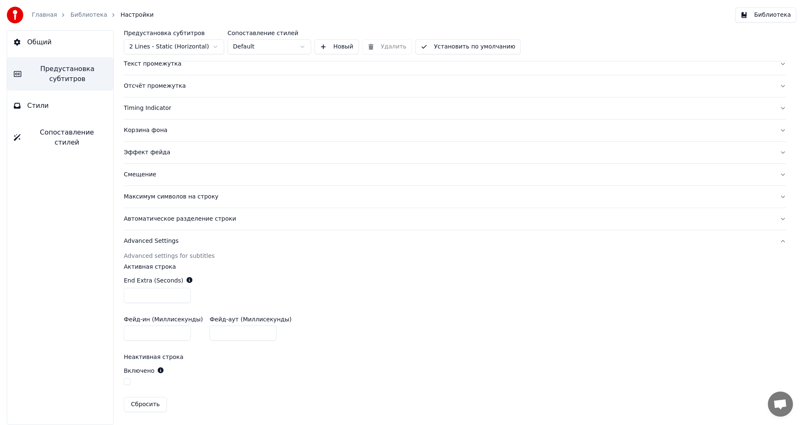
click at [182, 296] on input "***" at bounding box center [157, 295] width 67 height 15
type input "*"
click at [182, 296] on input "*" at bounding box center [157, 295] width 67 height 15
click at [477, 328] on div "Фейд-ин (Миллисекунды) * Фейд-аут (Миллисекунды) *" at bounding box center [455, 329] width 662 height 38
click at [769, 16] on button "Библиотека" at bounding box center [765, 15] width 61 height 15
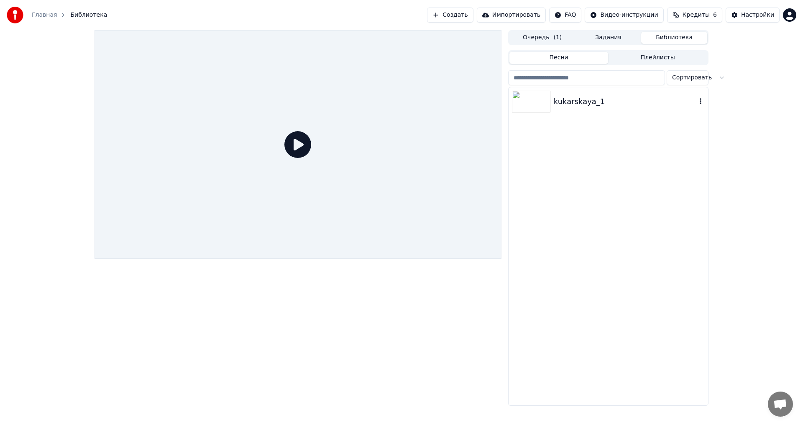
click at [532, 98] on img at bounding box center [531, 102] width 38 height 22
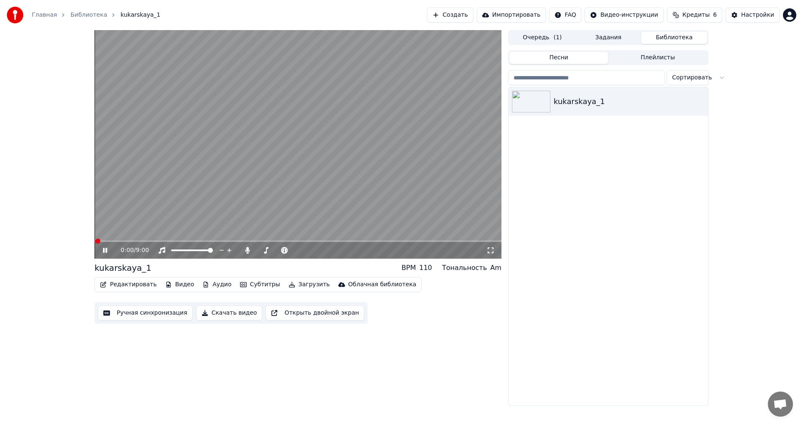
click at [143, 240] on span at bounding box center [297, 241] width 407 height 2
click at [205, 240] on span at bounding box center [297, 241] width 407 height 2
click at [227, 240] on span at bounding box center [297, 241] width 407 height 2
click at [239, 241] on span at bounding box center [297, 241] width 407 height 2
click at [311, 241] on span at bounding box center [297, 241] width 407 height 2
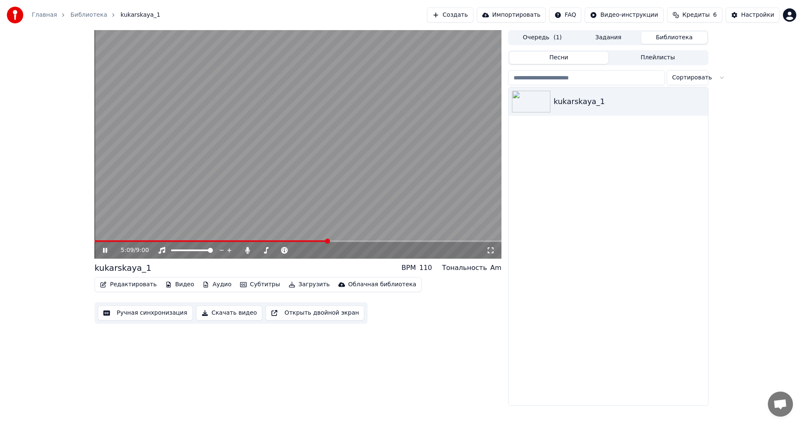
click at [104, 250] on icon at bounding box center [105, 250] width 4 height 5
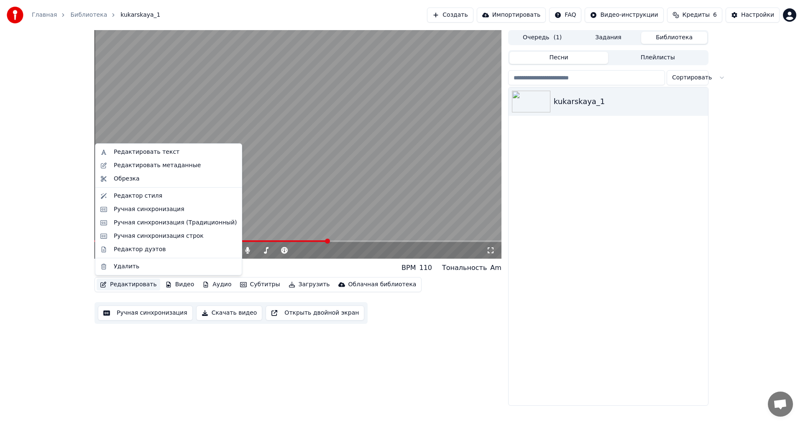
click at [126, 281] on button "Редактировать" at bounding box center [129, 285] width 64 height 12
click at [127, 197] on div "Редактор стиля" at bounding box center [138, 196] width 48 height 8
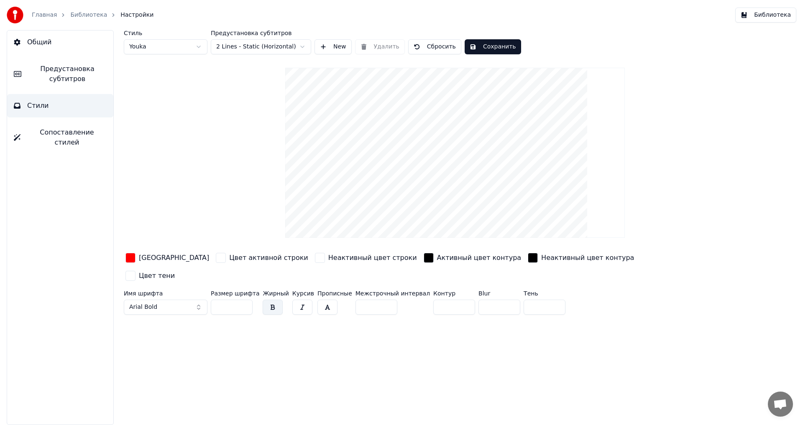
click at [54, 69] on span "Предустановка субтитров" at bounding box center [67, 74] width 79 height 20
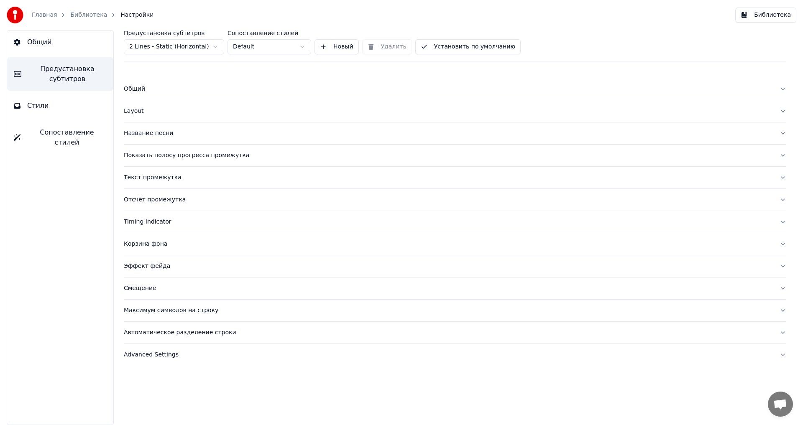
click at [139, 265] on div "Эффект фейда" at bounding box center [448, 266] width 649 height 8
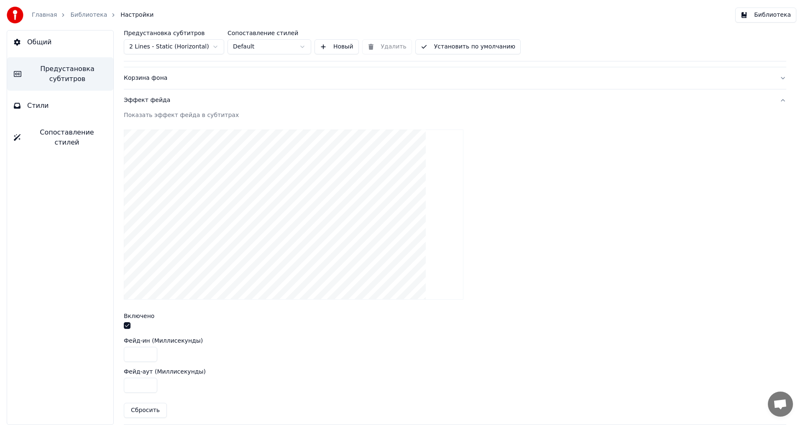
scroll to position [209, 0]
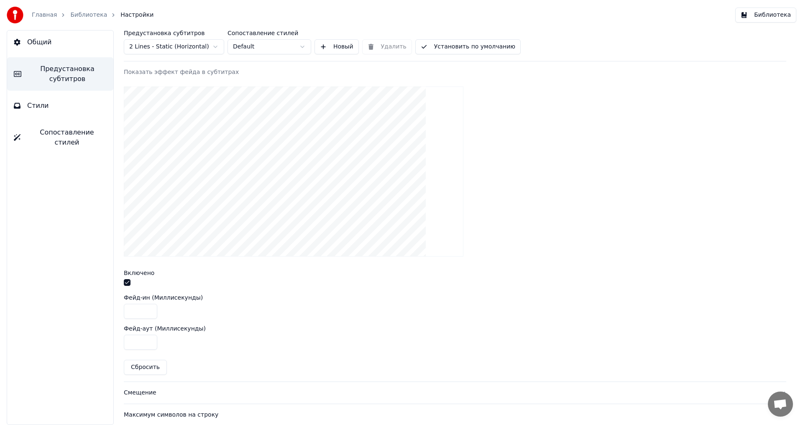
drag, startPoint x: 135, startPoint y: 310, endPoint x: 127, endPoint y: 309, distance: 8.0
click at [127, 309] on input "****" at bounding box center [140, 311] width 33 height 15
type input "***"
drag, startPoint x: 131, startPoint y: 342, endPoint x: 125, endPoint y: 340, distance: 5.7
click at [125, 340] on input "***" at bounding box center [140, 342] width 33 height 15
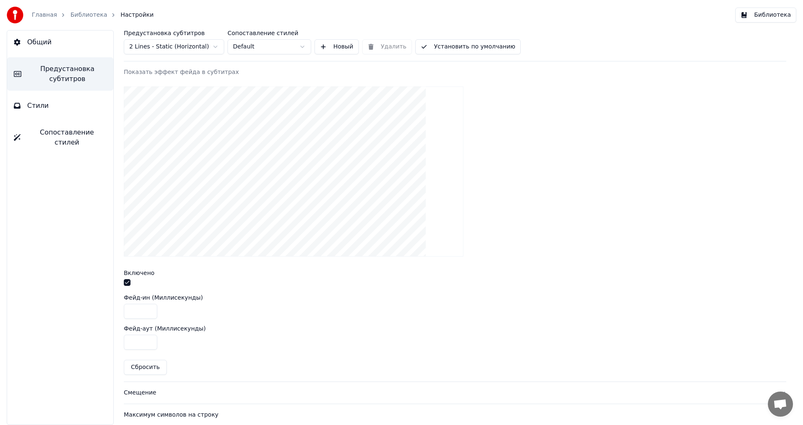
type input "***"
click at [613, 250] on div at bounding box center [455, 172] width 662 height 184
click at [763, 15] on button "Библиотека" at bounding box center [765, 15] width 61 height 15
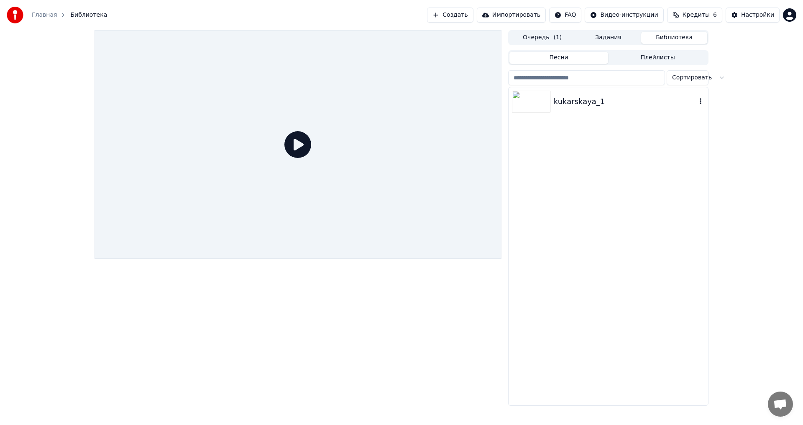
click at [531, 97] on img at bounding box center [531, 102] width 38 height 22
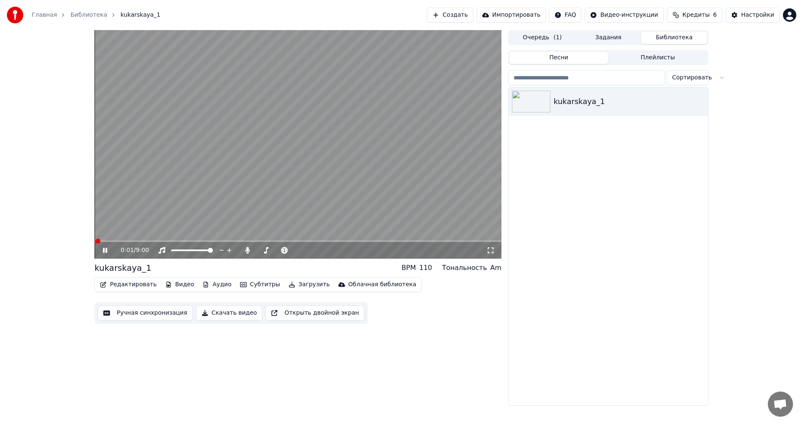
click at [242, 241] on span at bounding box center [297, 241] width 407 height 2
click at [400, 242] on span at bounding box center [297, 241] width 407 height 2
click at [385, 240] on video at bounding box center [297, 144] width 407 height 229
click at [383, 241] on span at bounding box center [248, 241] width 308 height 2
click at [352, 241] on span at bounding box center [223, 241] width 258 height 2
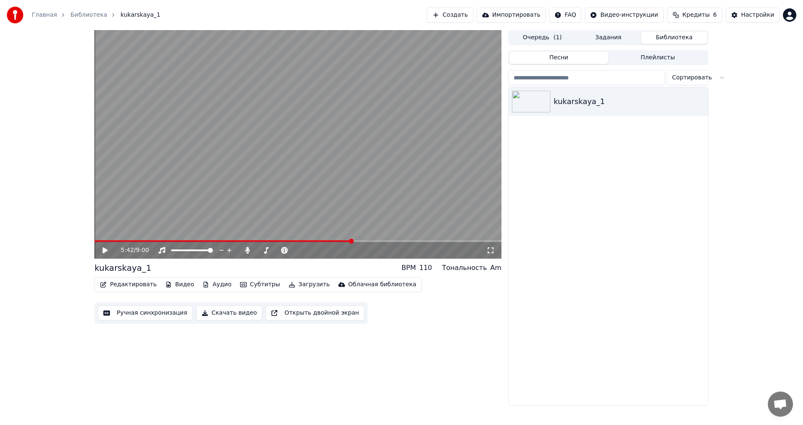
click at [104, 248] on icon at bounding box center [111, 250] width 20 height 7
click at [335, 241] on span at bounding box center [214, 241] width 241 height 2
click at [366, 240] on span at bounding box center [297, 241] width 407 height 2
click at [375, 242] on span at bounding box center [297, 241] width 407 height 2
click at [385, 241] on span at bounding box center [297, 241] width 407 height 2
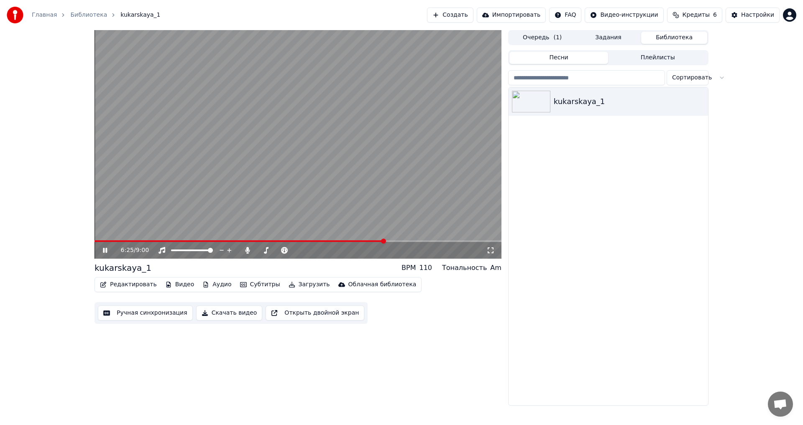
click at [376, 240] on span at bounding box center [239, 241] width 290 height 2
click at [292, 285] on button "Загрузить" at bounding box center [309, 285] width 48 height 12
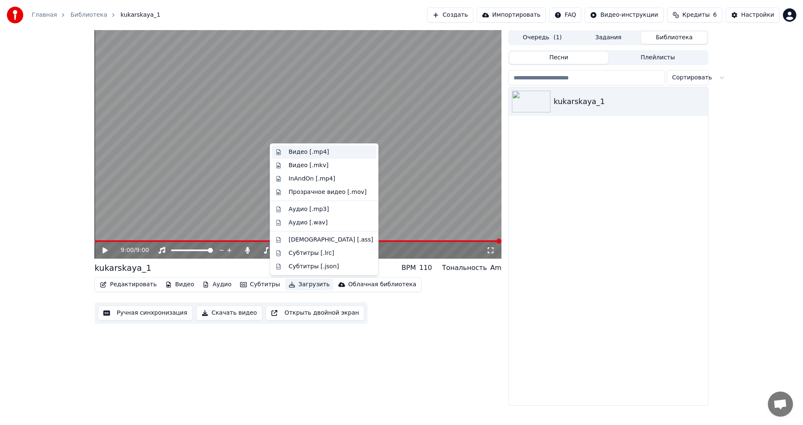
click at [312, 153] on div "Видео [.mp4]" at bounding box center [308, 152] width 41 height 8
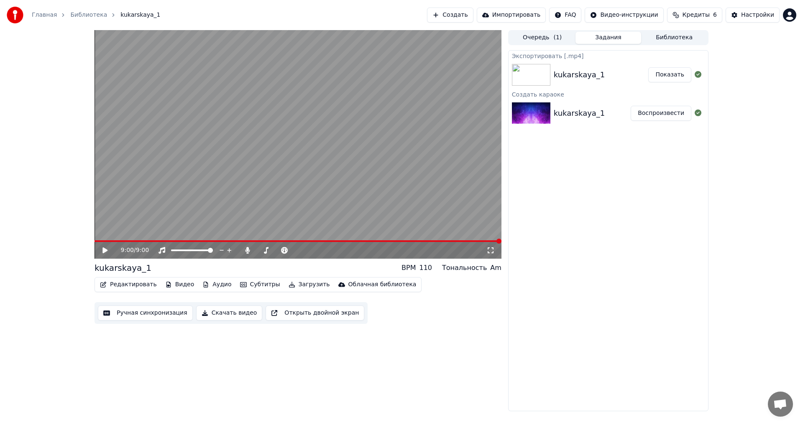
click at [668, 74] on button "Показать" at bounding box center [669, 74] width 43 height 15
